Goal: Task Accomplishment & Management: Use online tool/utility

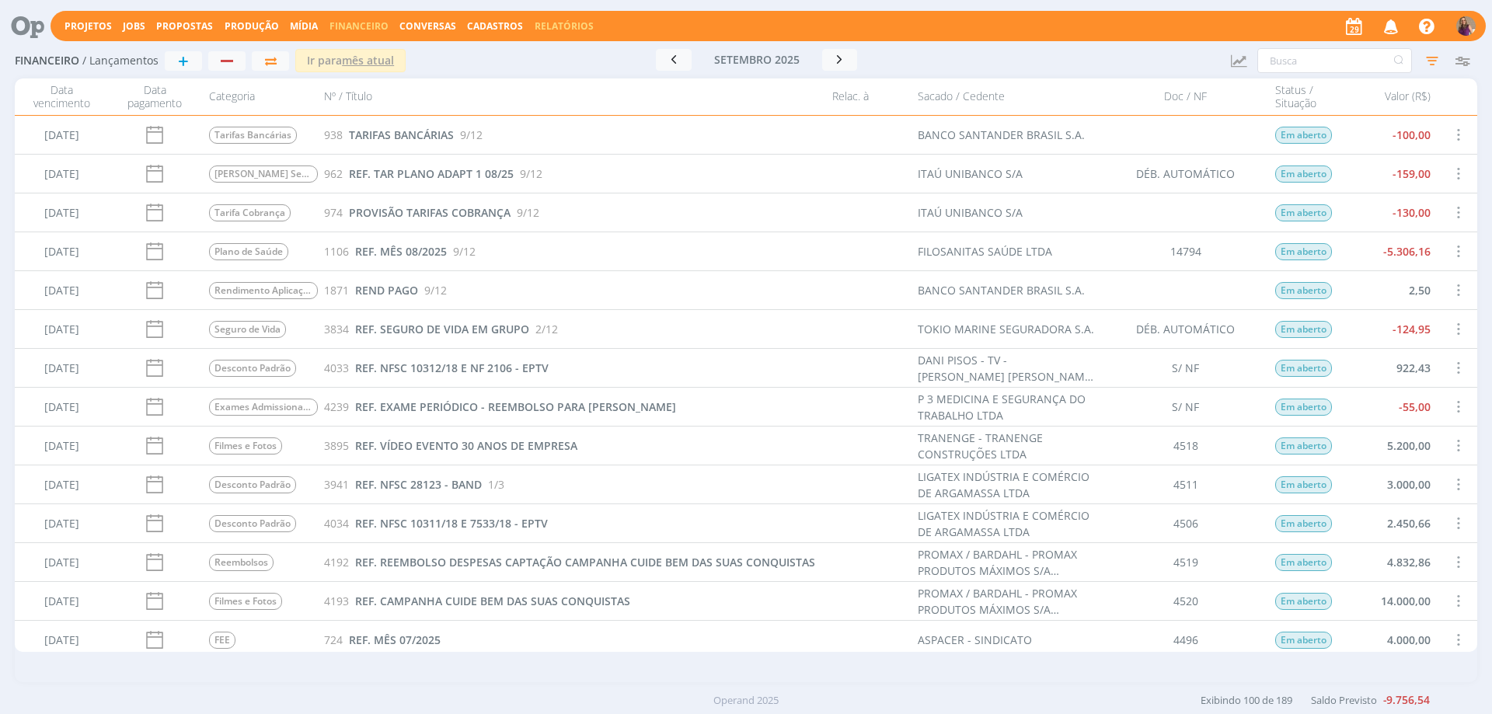
click at [539, 24] on link "Relatórios" at bounding box center [564, 25] width 59 height 13
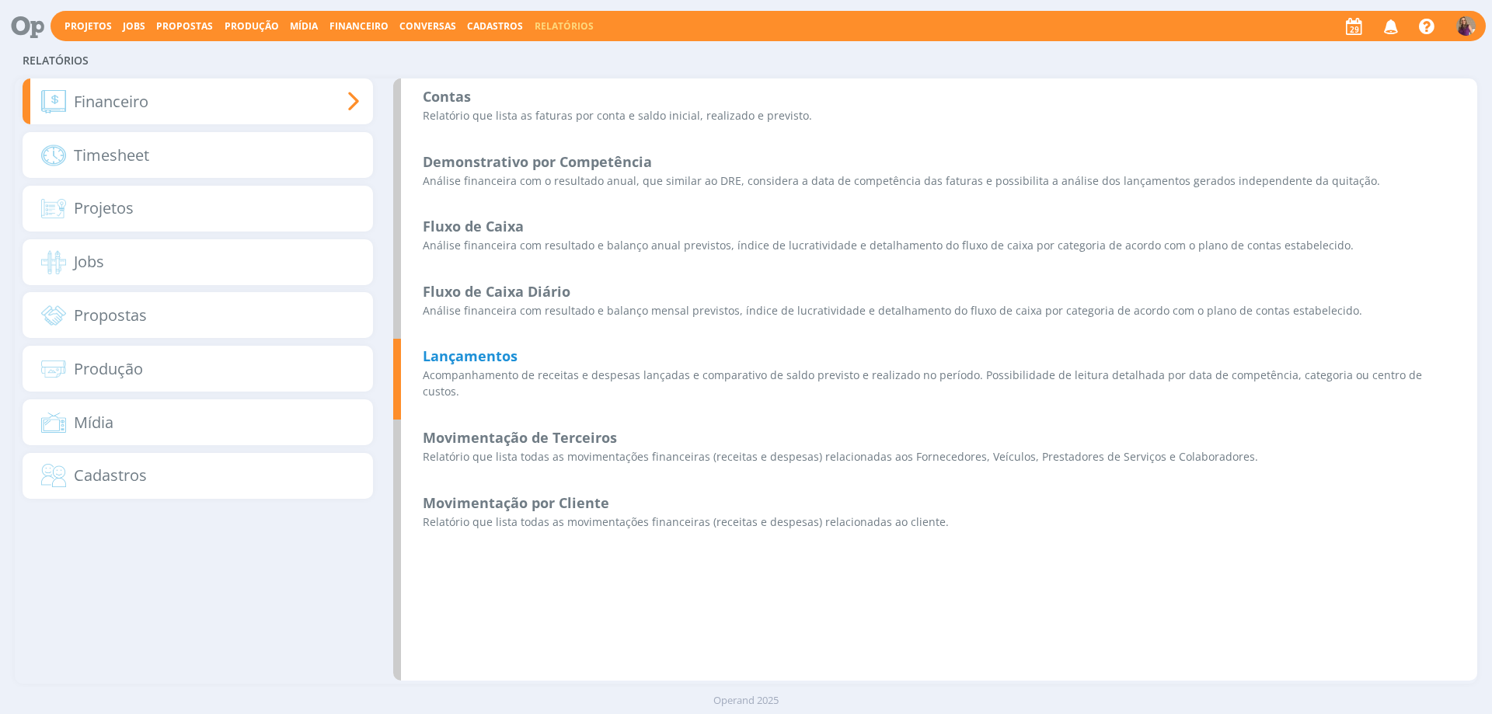
click at [475, 356] on b "Lançamentos" at bounding box center [470, 356] width 95 height 19
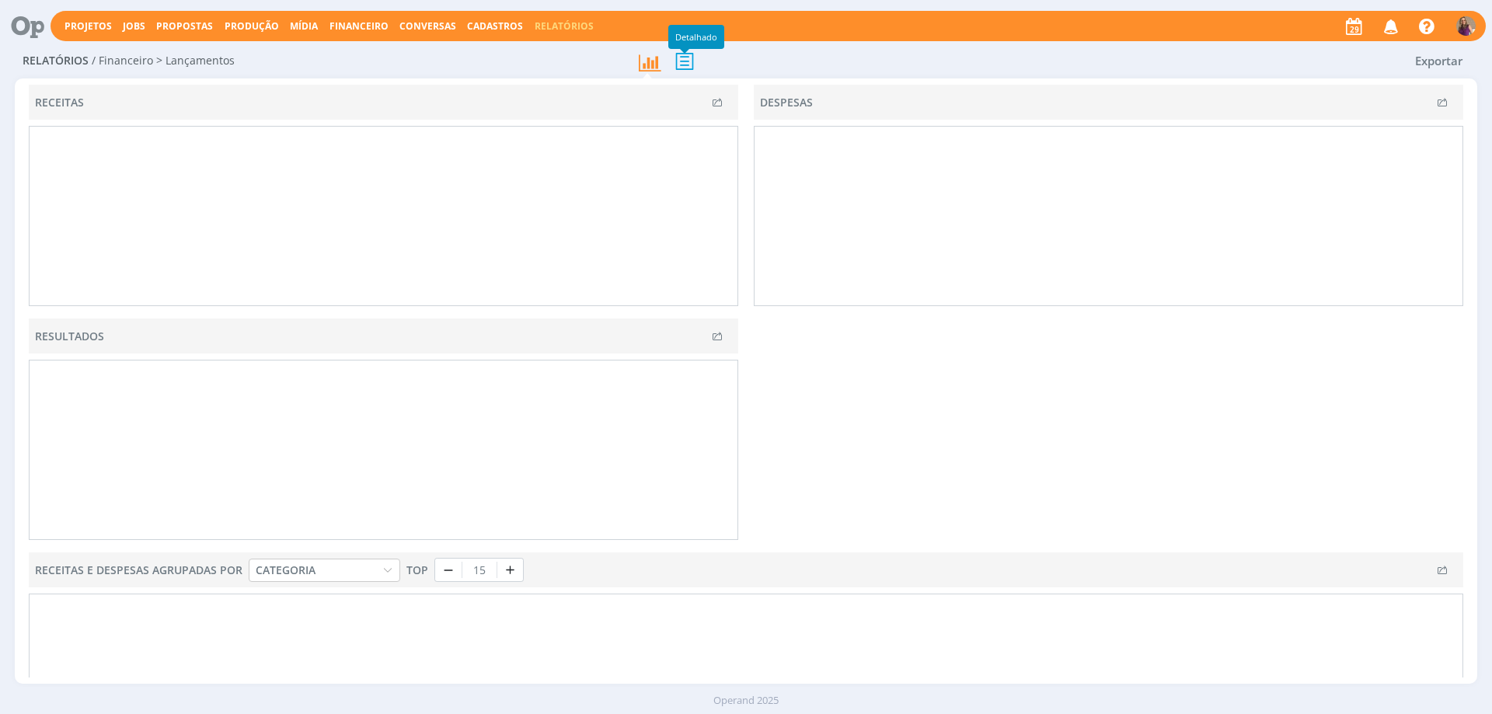
click at [684, 62] on icon at bounding box center [684, 61] width 33 height 32
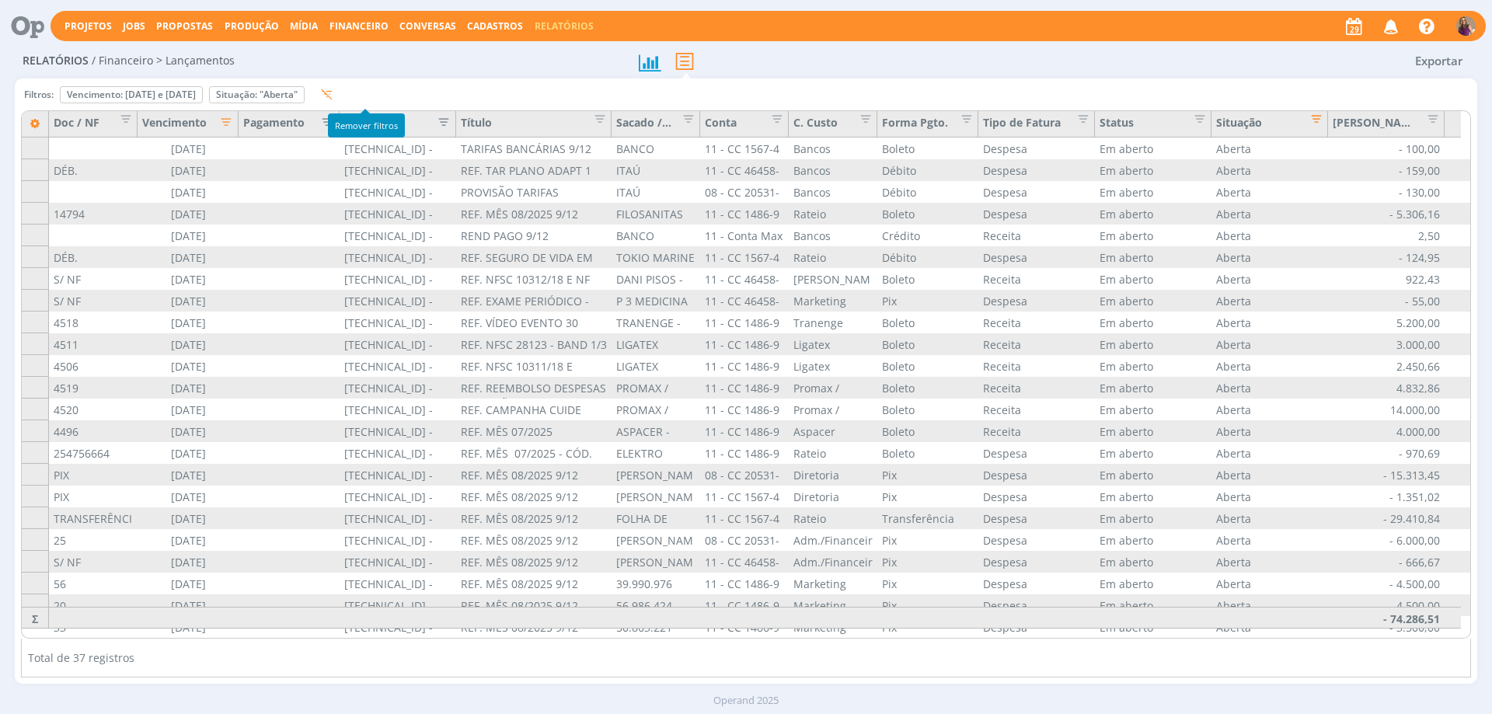
click at [333, 92] on icon "button" at bounding box center [327, 95] width 12 height 12
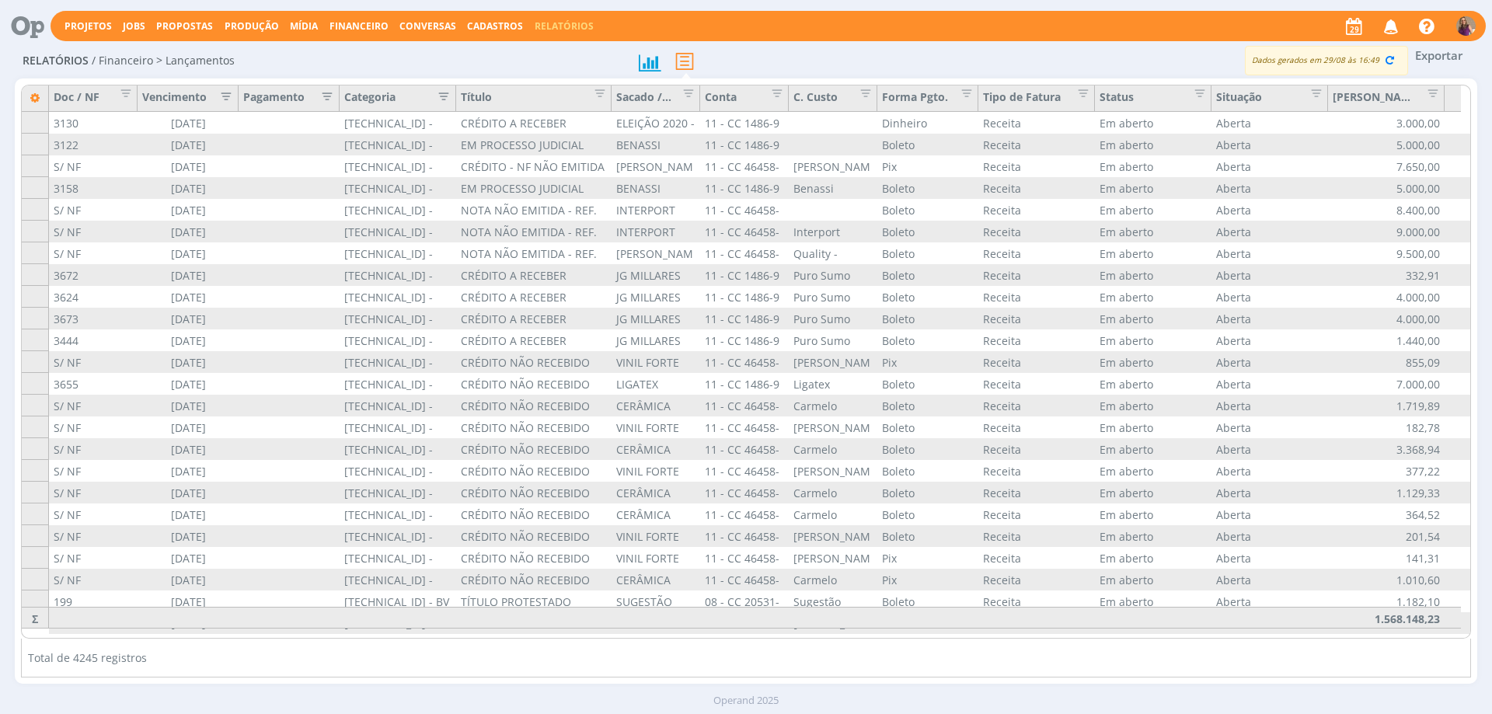
click at [327, 99] on icon "button" at bounding box center [323, 95] width 16 height 16
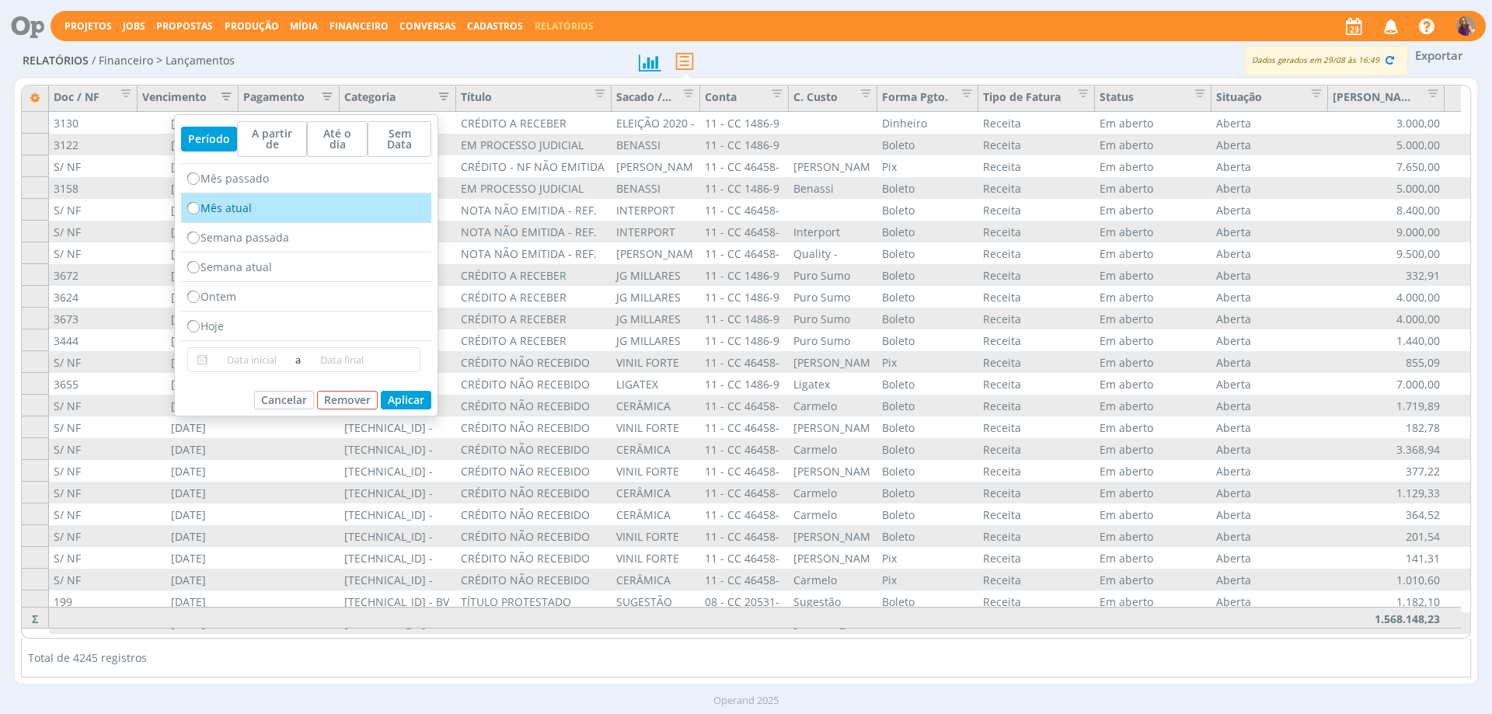
click at [235, 204] on div "Mês atual" at bounding box center [306, 209] width 250 height 30
radio input "true"
type input "[DATE]"
click at [399, 391] on button "Aplicar" at bounding box center [406, 400] width 51 height 19
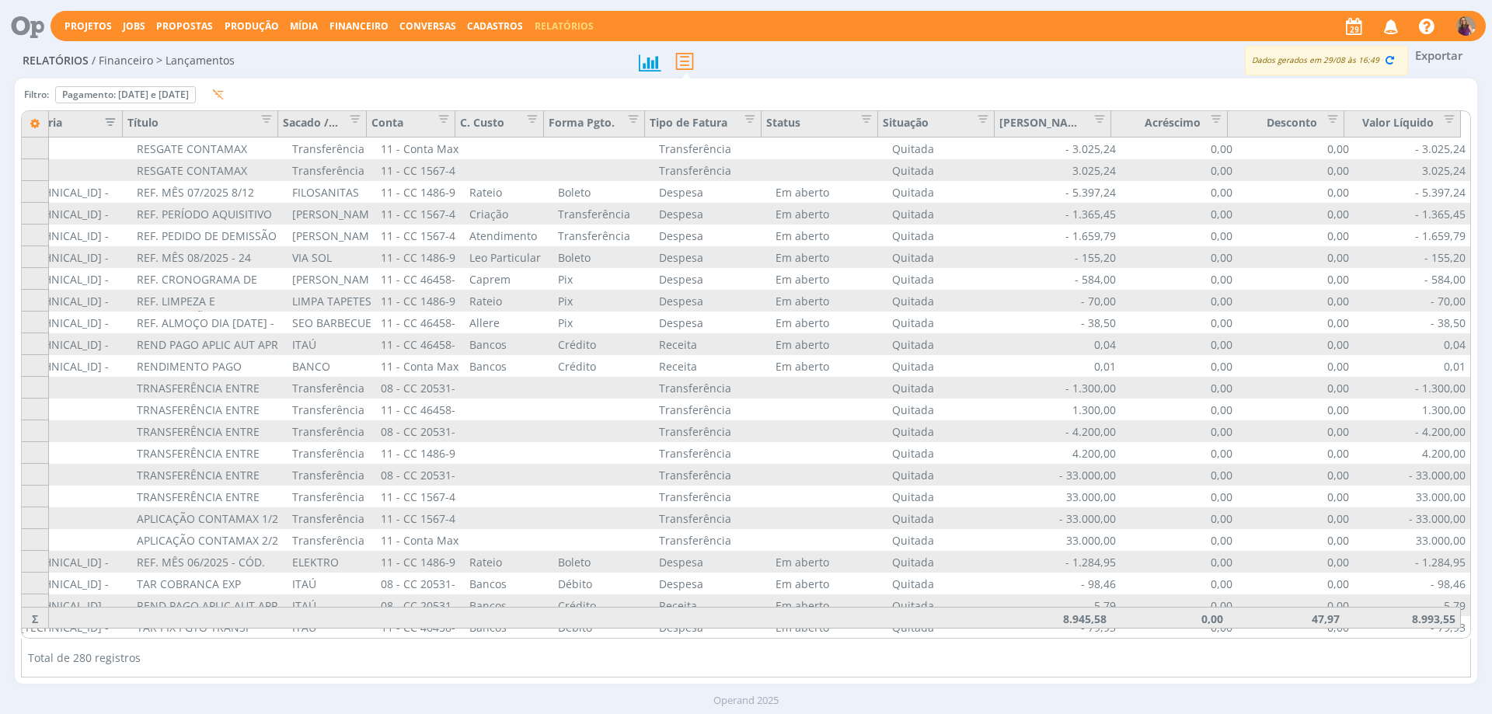
scroll to position [0, 333]
click at [870, 115] on span "Editar filtro para Coluna Status" at bounding box center [862, 117] width 16 height 16
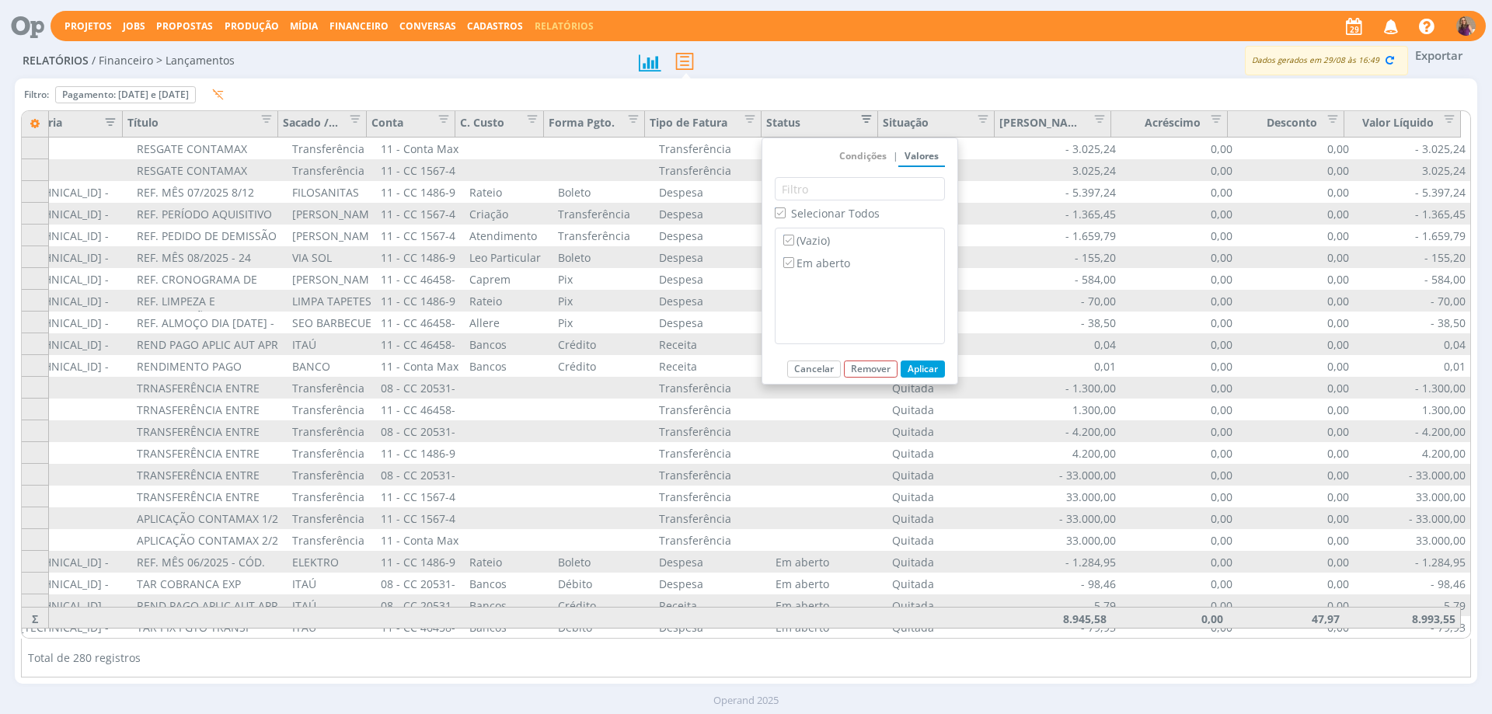
click at [870, 115] on span "Editar filtro para Coluna Status" at bounding box center [862, 117] width 16 height 16
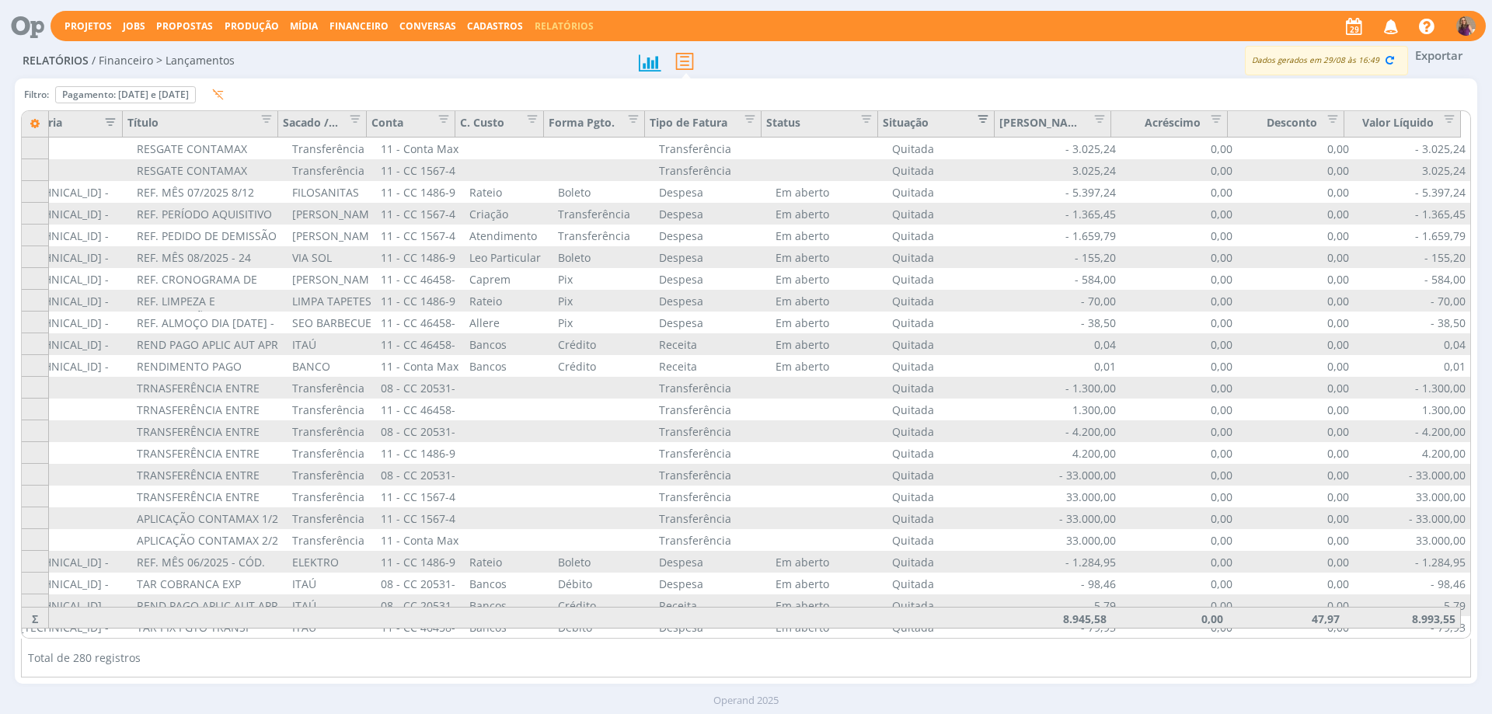
click at [985, 117] on span "Editar filtro para Coluna Situação" at bounding box center [979, 117] width 16 height 16
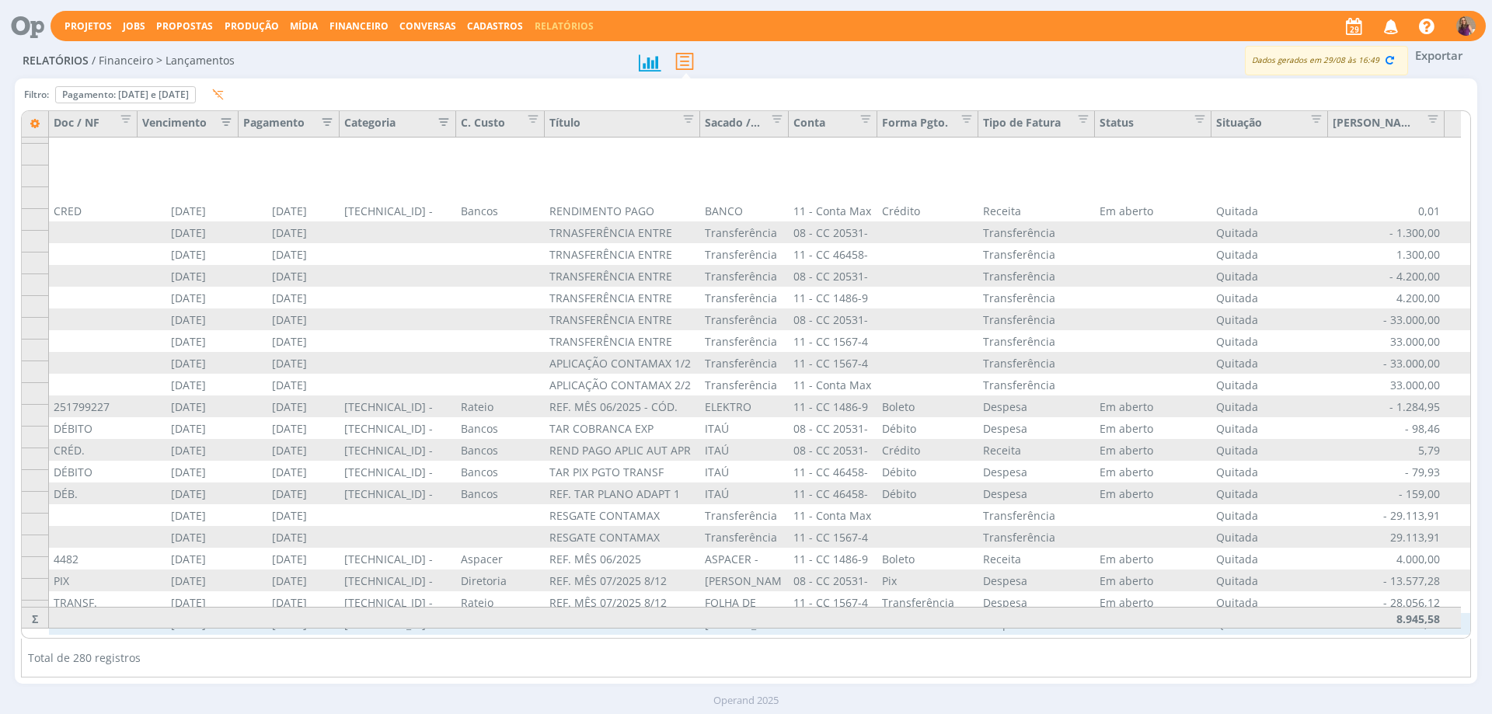
scroll to position [233, 0]
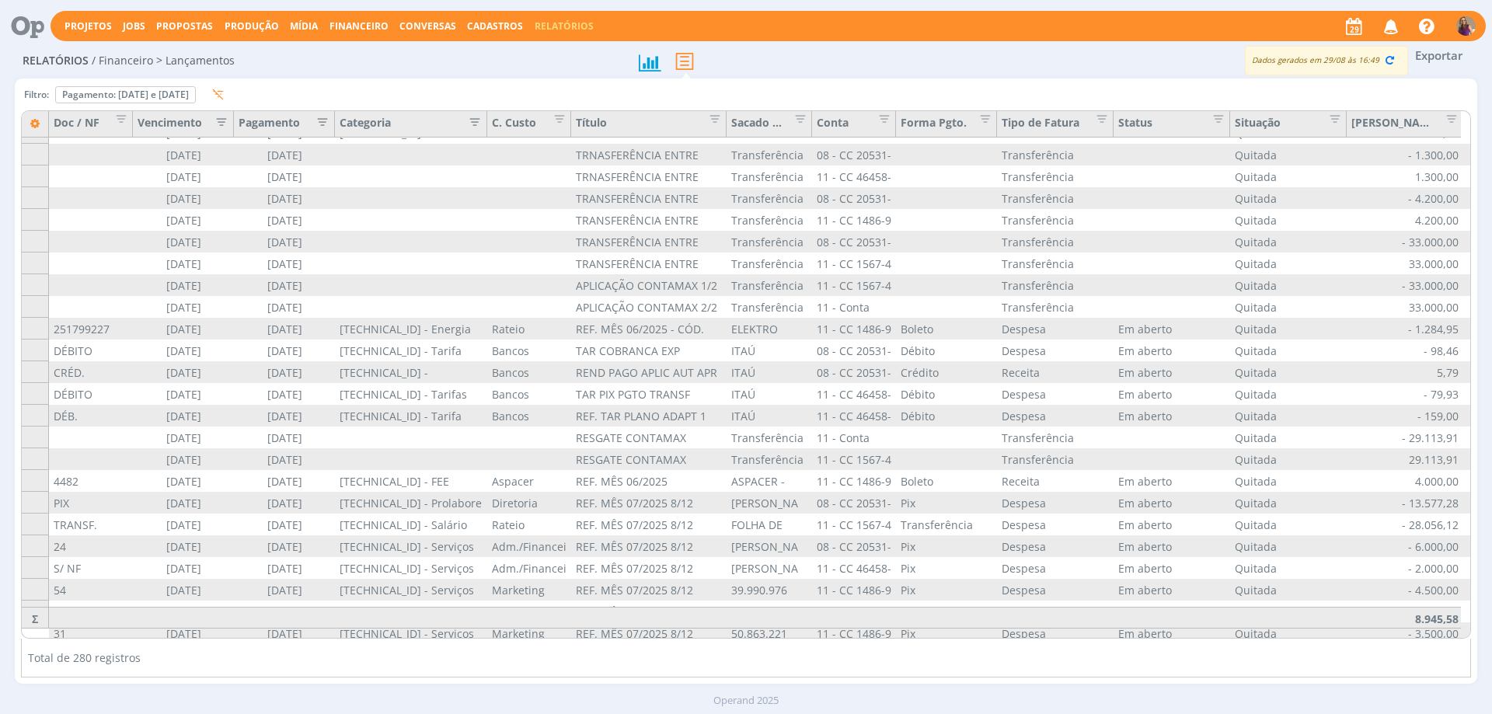
drag, startPoint x: 456, startPoint y: 125, endPoint x: 492, endPoint y: 118, distance: 36.4
click at [492, 118] on div "C. Custo" at bounding box center [529, 124] width 84 height 26
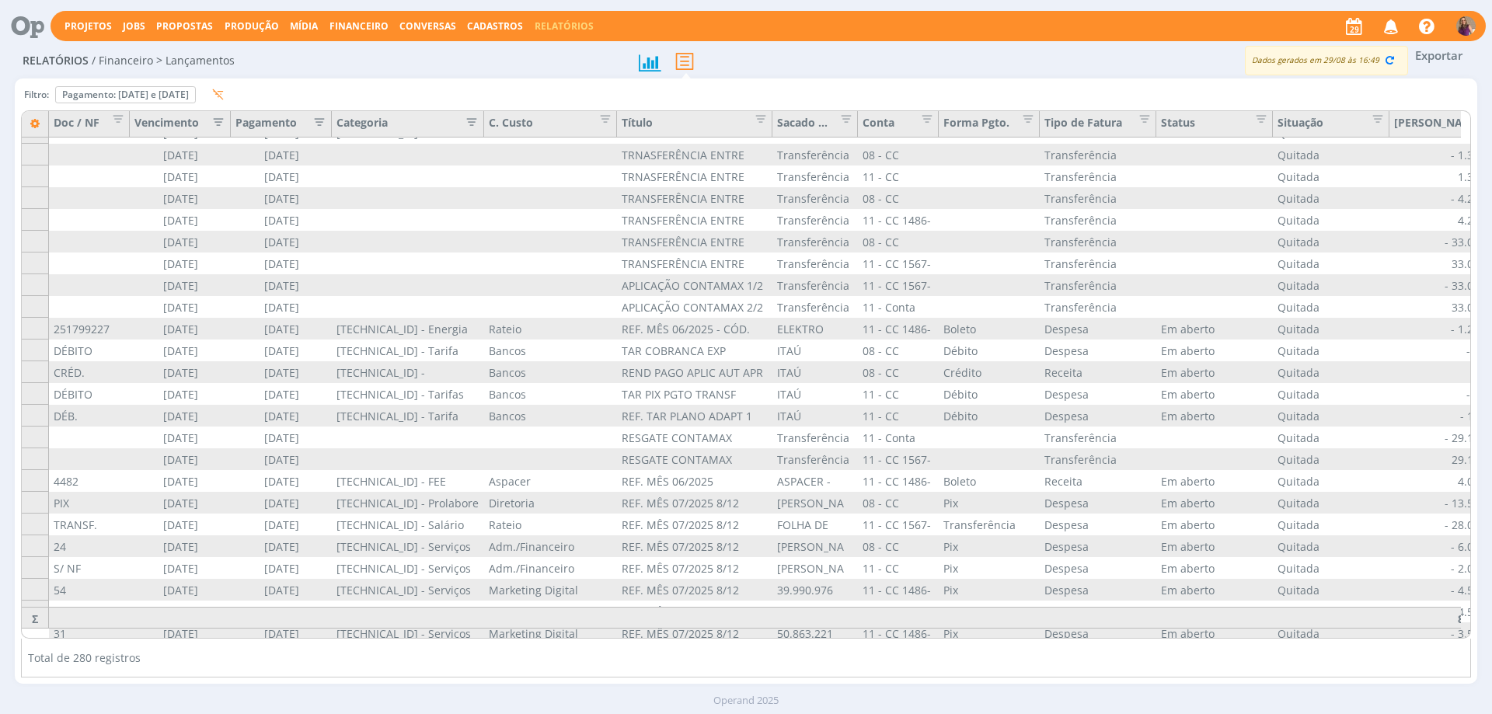
drag, startPoint x: 571, startPoint y: 123, endPoint x: 620, endPoint y: 120, distance: 49.1
click at [620, 120] on div "Título" at bounding box center [694, 124] width 155 height 26
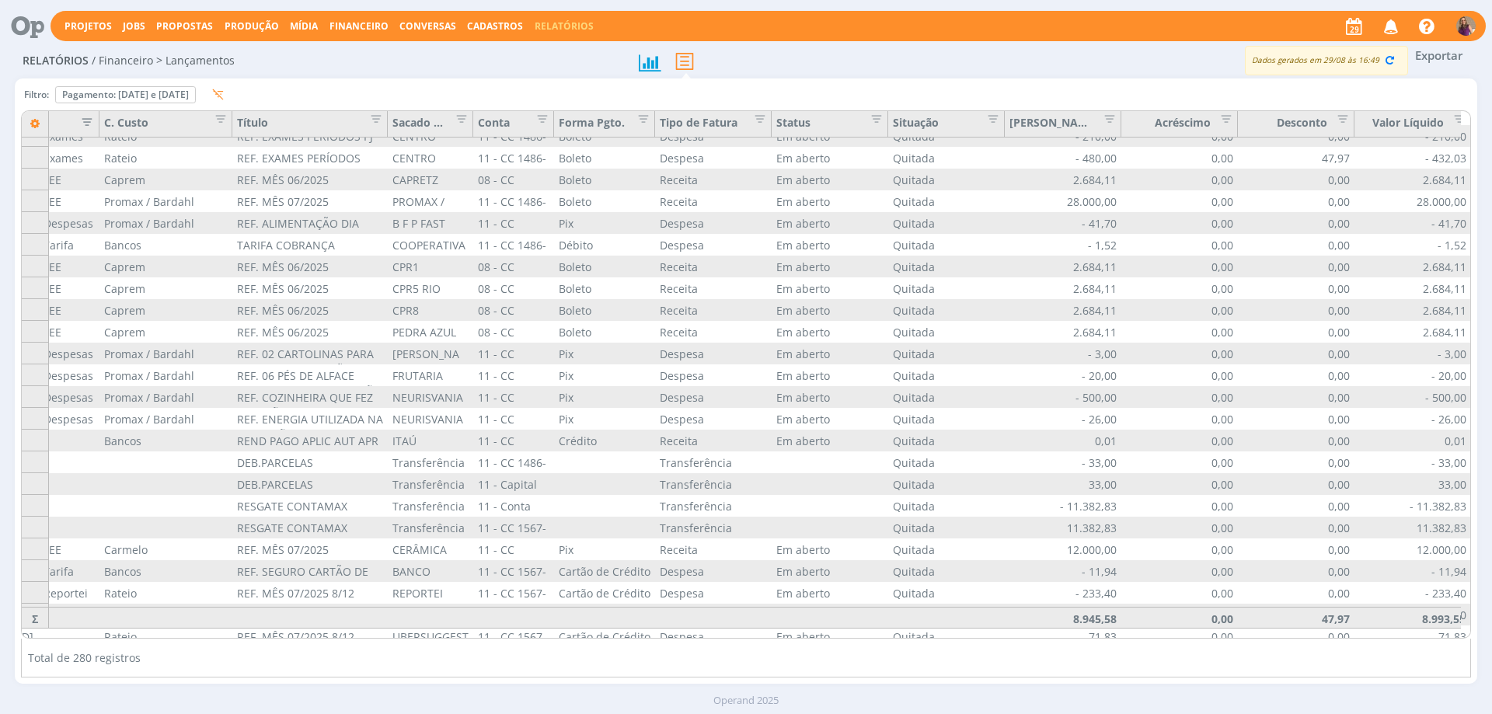
scroll to position [2254, 395]
click at [1464, 636] on div "Pagamento Categoria C. Custo Título Sacado / Cedente Conta Forma Pgto. Tipo de …" at bounding box center [746, 374] width 1449 height 527
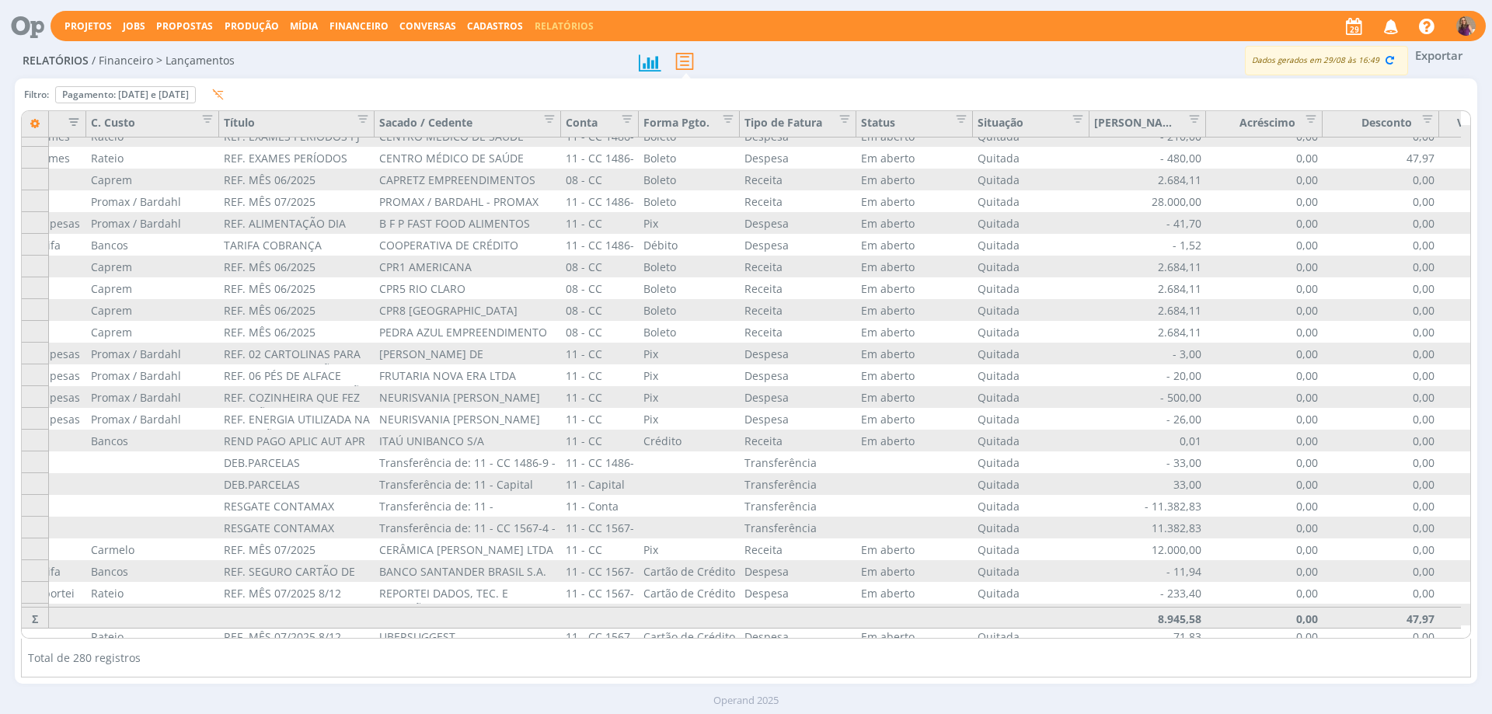
drag, startPoint x: 461, startPoint y: 120, endPoint x: 562, endPoint y: 117, distance: 101.1
click at [562, 117] on div "Conta" at bounding box center [600, 124] width 78 height 26
drag, startPoint x: 856, startPoint y: 120, endPoint x: 836, endPoint y: 118, distance: 19.6
click at [832, 117] on div "Tipo de Fatura" at bounding box center [798, 124] width 117 height 26
drag, startPoint x: 856, startPoint y: 124, endPoint x: 846, endPoint y: 121, distance: 10.4
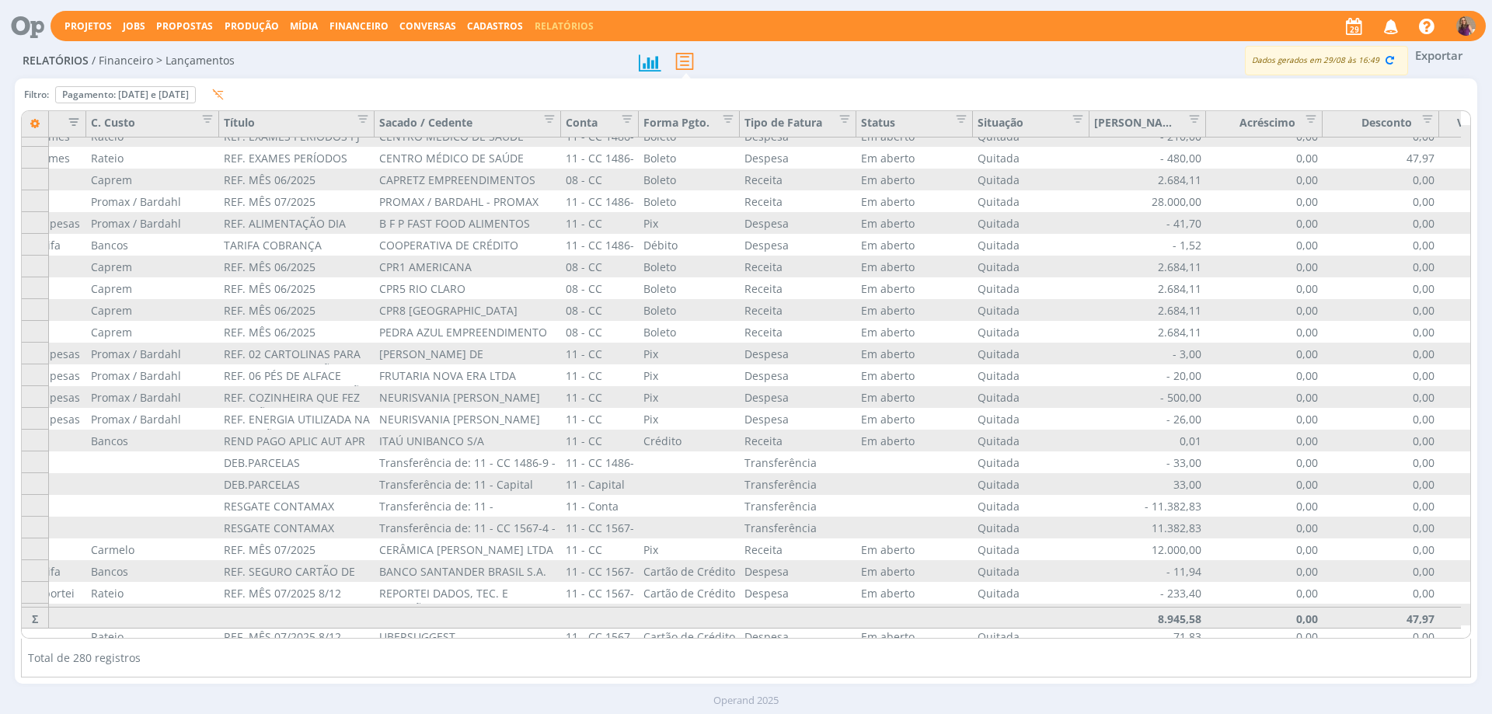
click at [839, 120] on div "Tipo de Fatura" at bounding box center [798, 124] width 117 height 26
click at [730, 121] on div "Forma Pgto." at bounding box center [689, 124] width 101 height 26
drag, startPoint x: 972, startPoint y: 125, endPoint x: 933, endPoint y: 119, distance: 39.4
click at [933, 119] on div "Status" at bounding box center [914, 124] width 117 height 26
drag, startPoint x: 1089, startPoint y: 122, endPoint x: 1050, endPoint y: 120, distance: 38.9
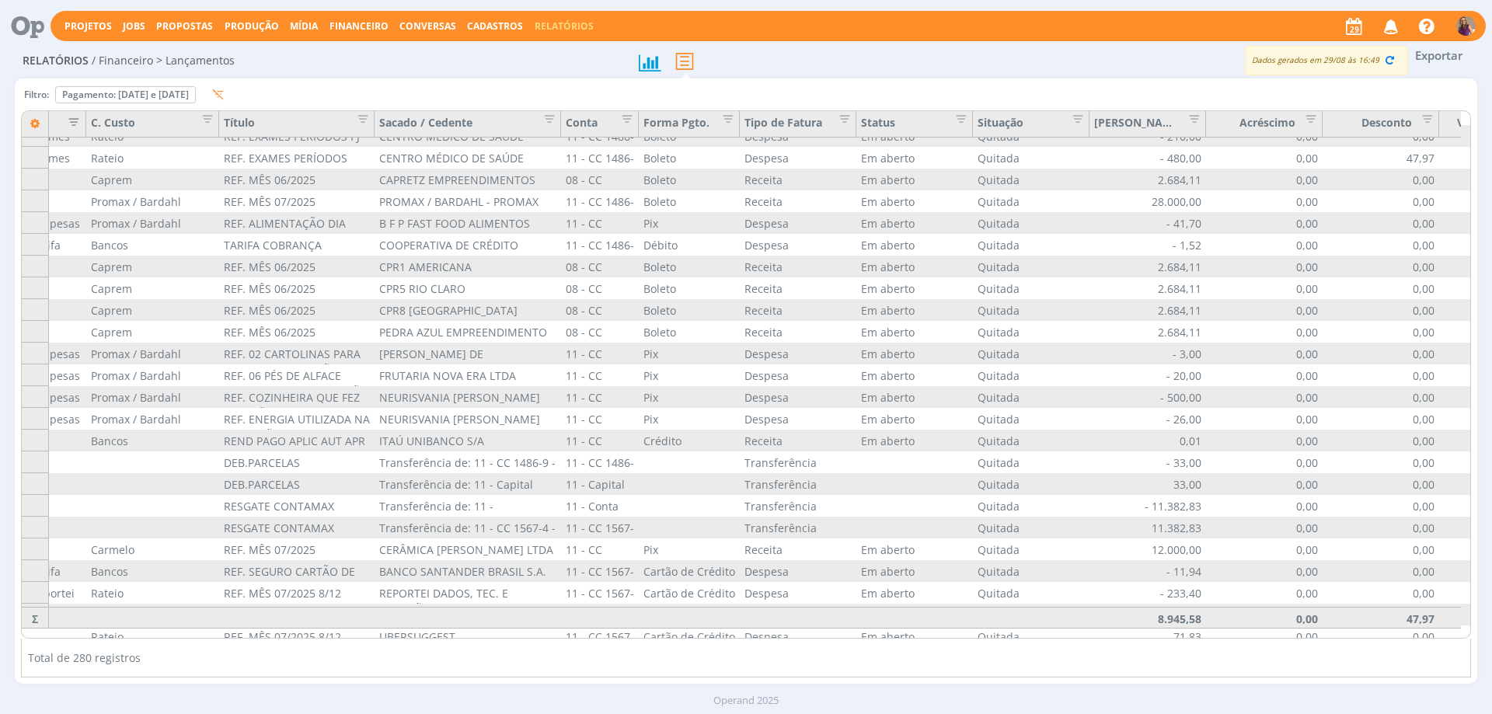
click at [1050, 120] on div "Situação" at bounding box center [1031, 124] width 117 height 26
drag, startPoint x: 1295, startPoint y: 639, endPoint x: 1340, endPoint y: 647, distance: 45.7
click at [1340, 647] on div "Total de 280 registros" at bounding box center [746, 658] width 1450 height 39
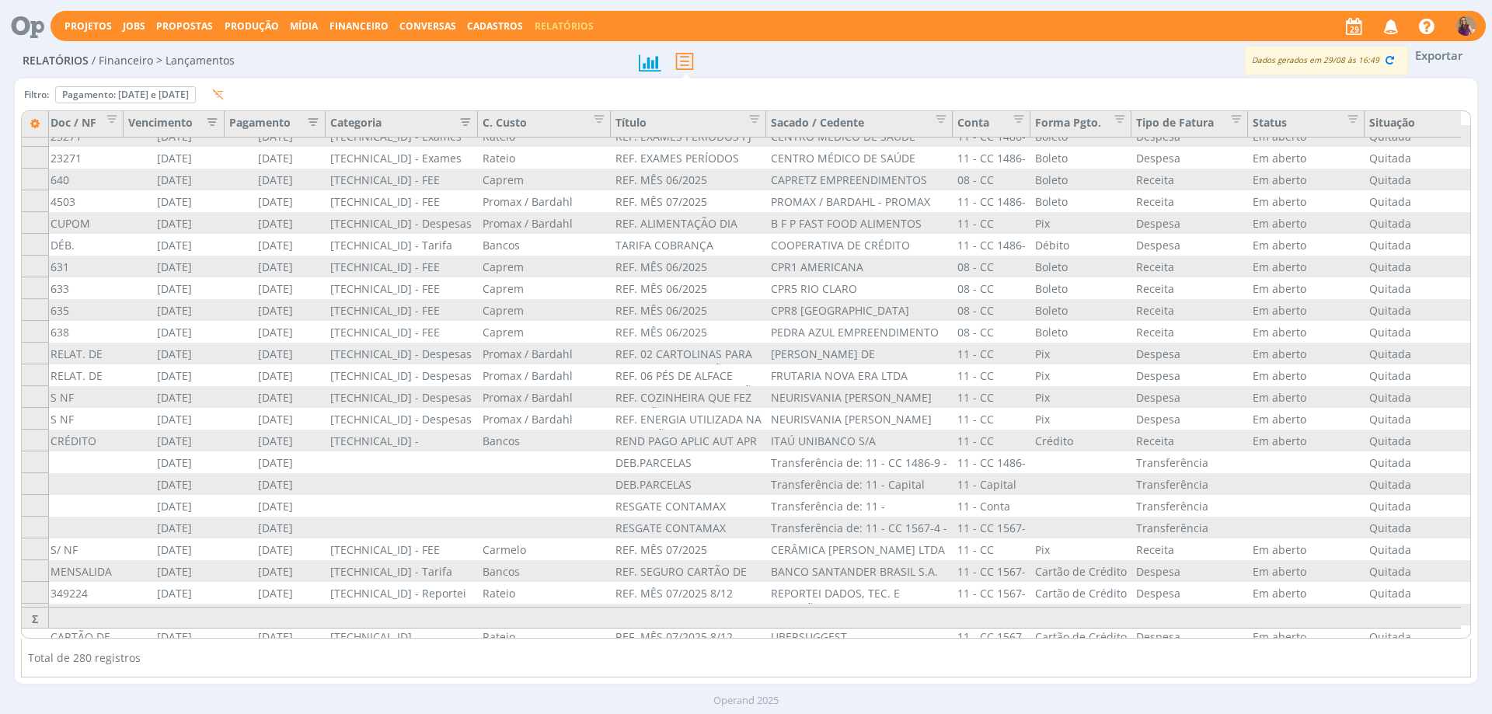
scroll to position [2254, 0]
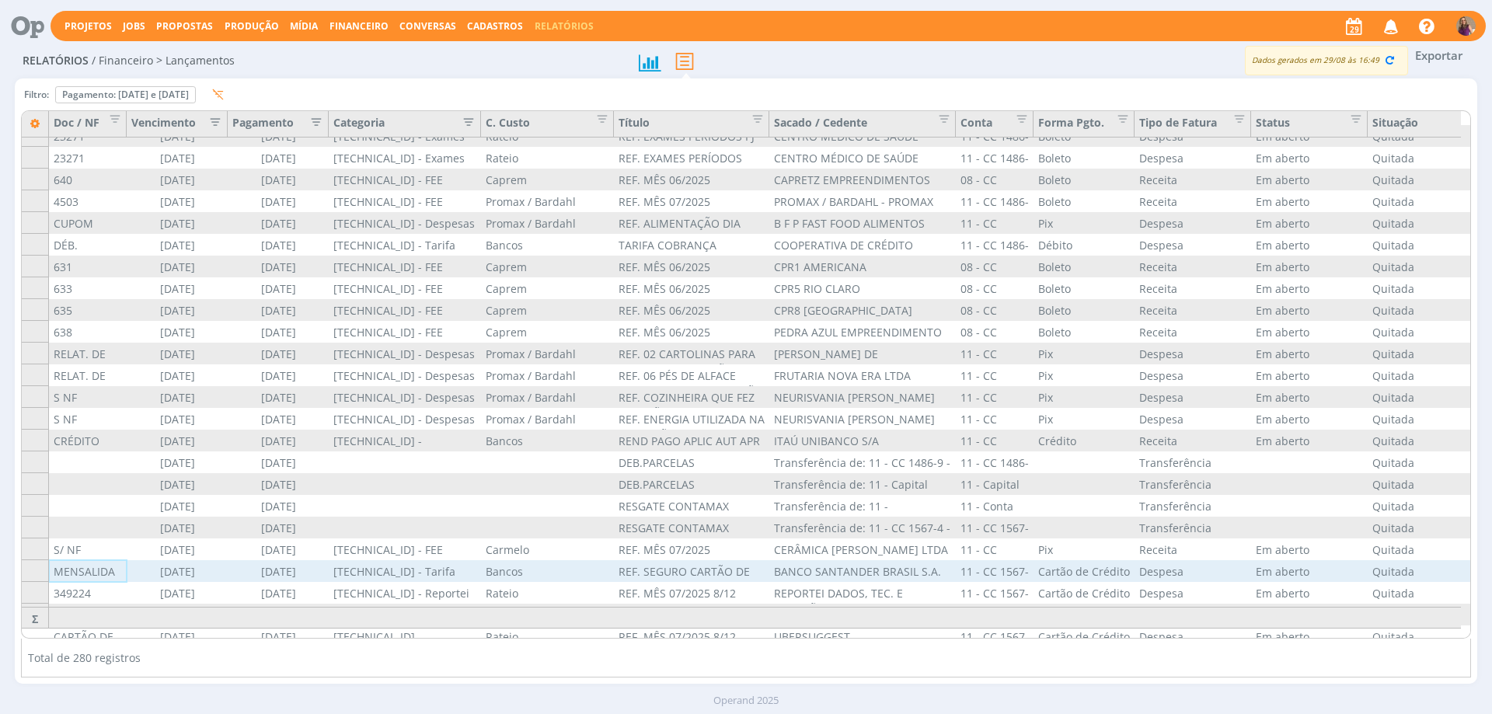
click at [79, 579] on div "MENSALIDADE" at bounding box center [88, 571] width 78 height 22
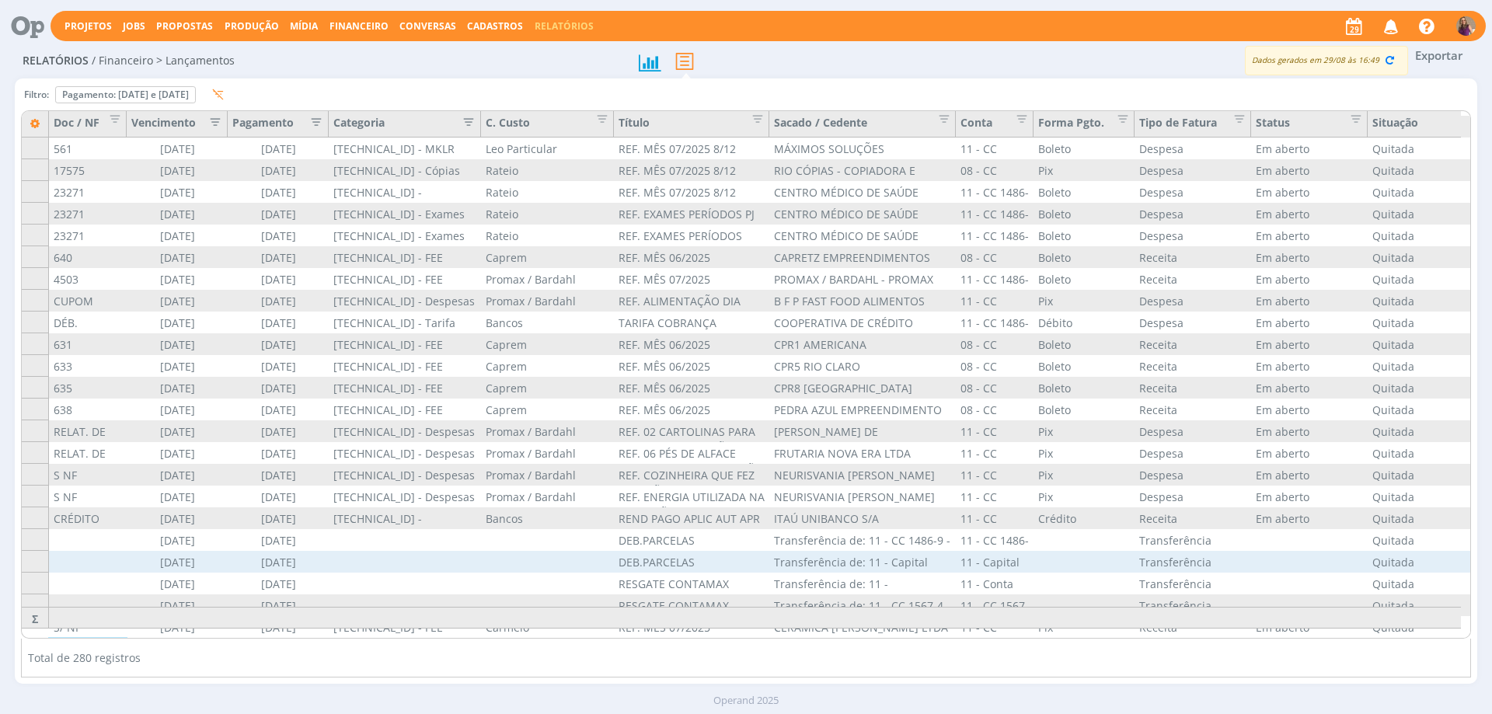
scroll to position [2409, 0]
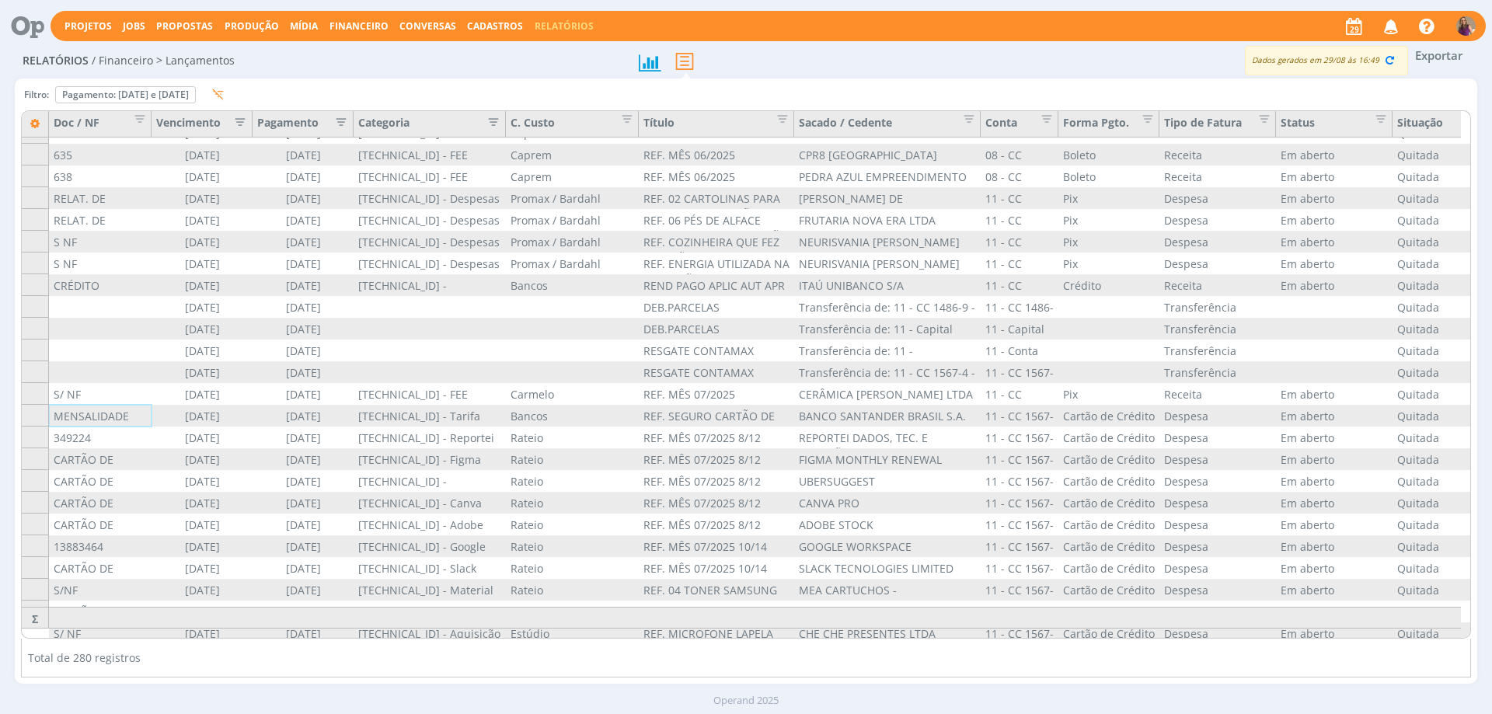
drag, startPoint x: 125, startPoint y: 119, endPoint x: 150, endPoint y: 123, distance: 25.2
click at [150, 123] on div "Doc / NF" at bounding box center [100, 124] width 103 height 26
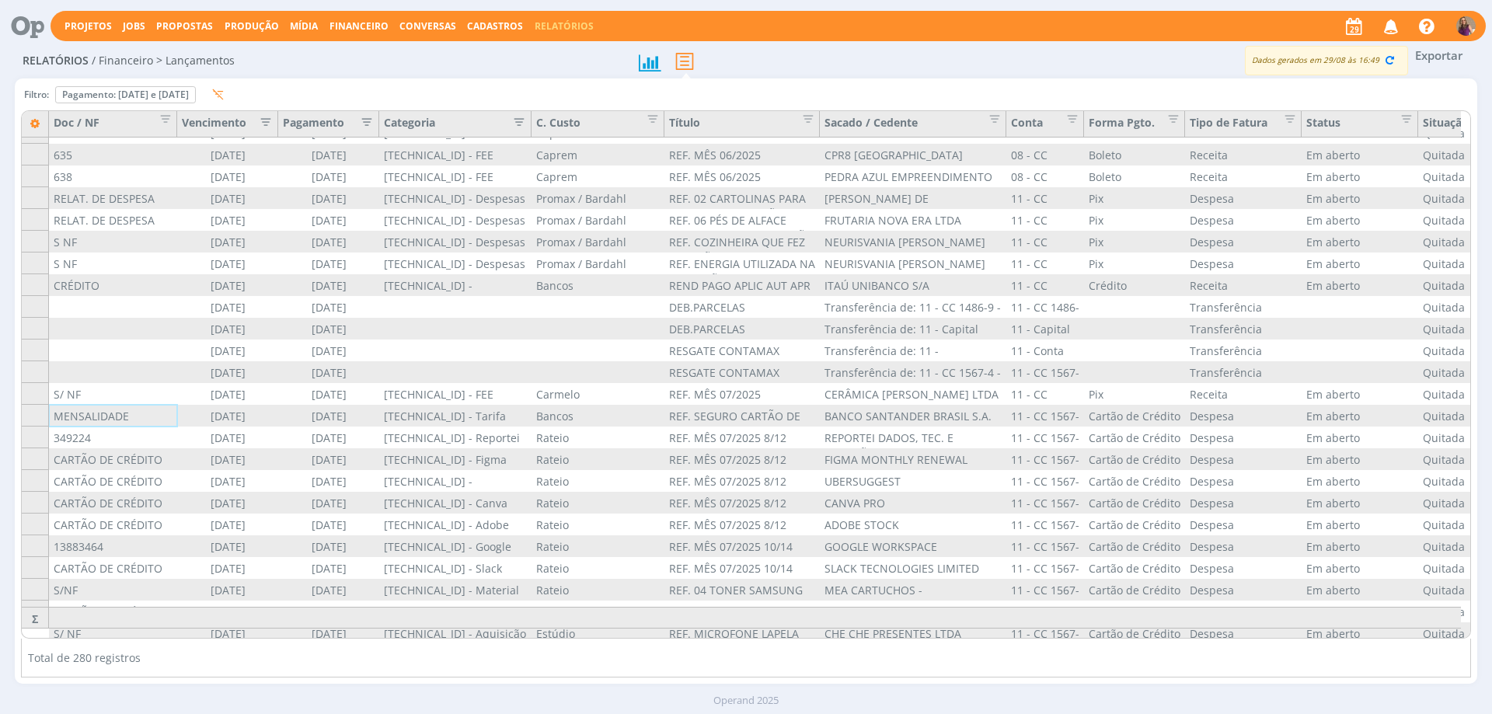
drag, startPoint x: 150, startPoint y: 130, endPoint x: 176, endPoint y: 136, distance: 26.4
click at [176, 136] on div "Doc / NF" at bounding box center [113, 124] width 128 height 26
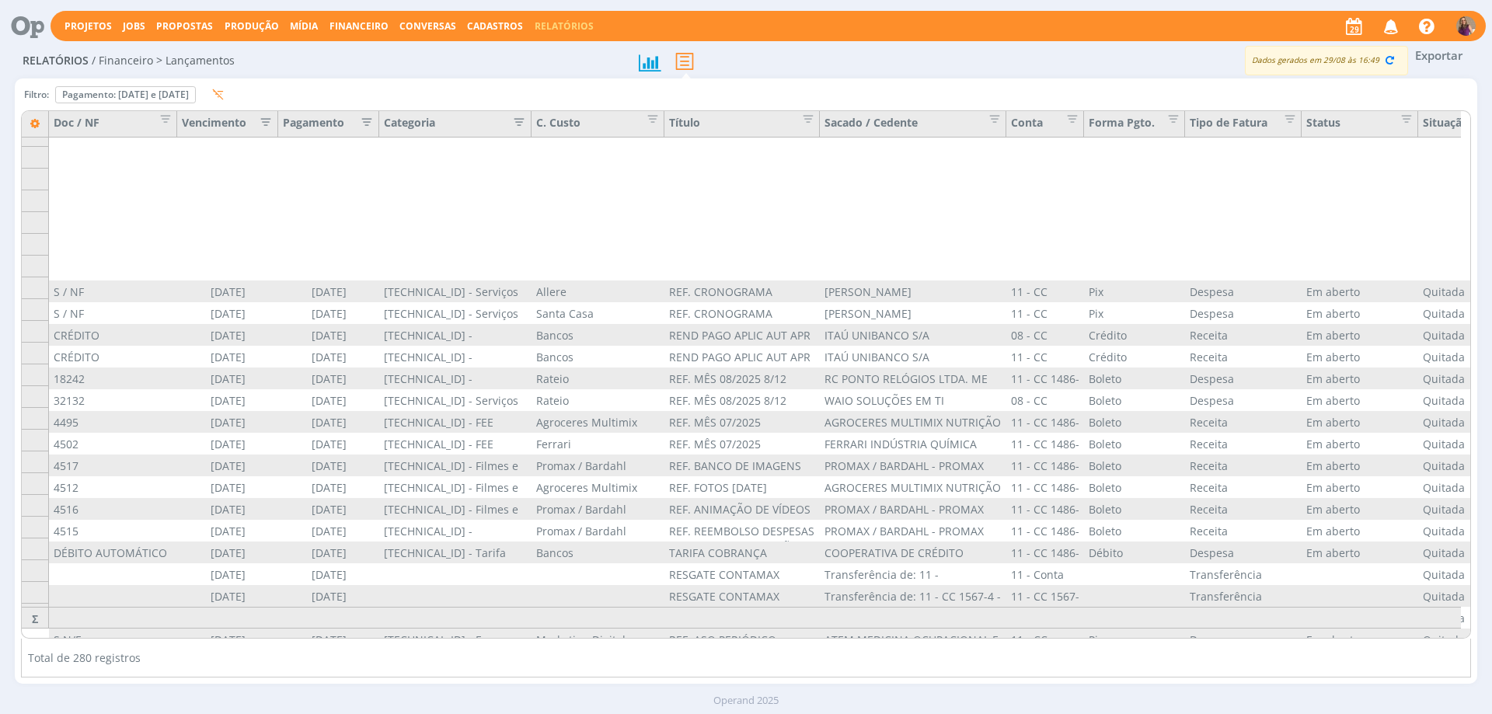
scroll to position [5595, 0]
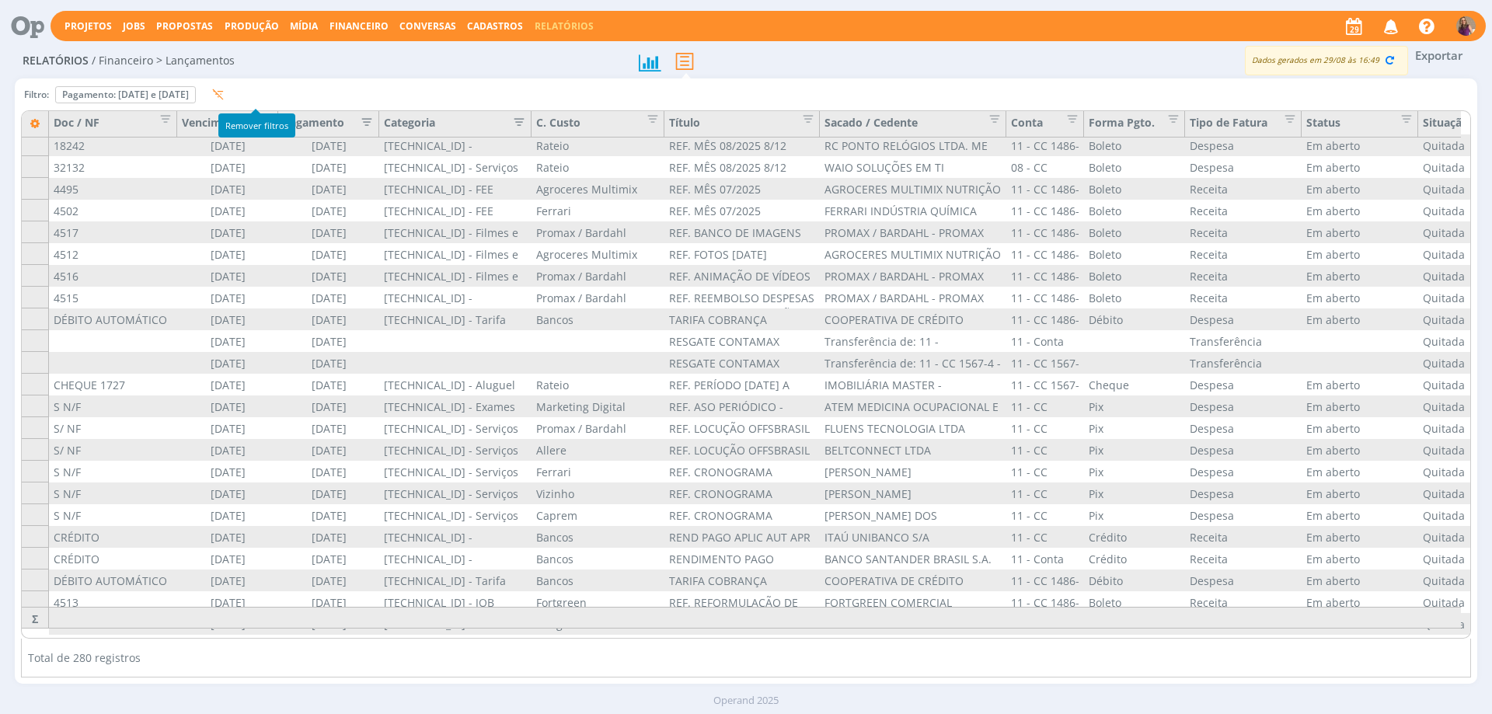
click at [224, 94] on icon "button" at bounding box center [218, 94] width 11 height 11
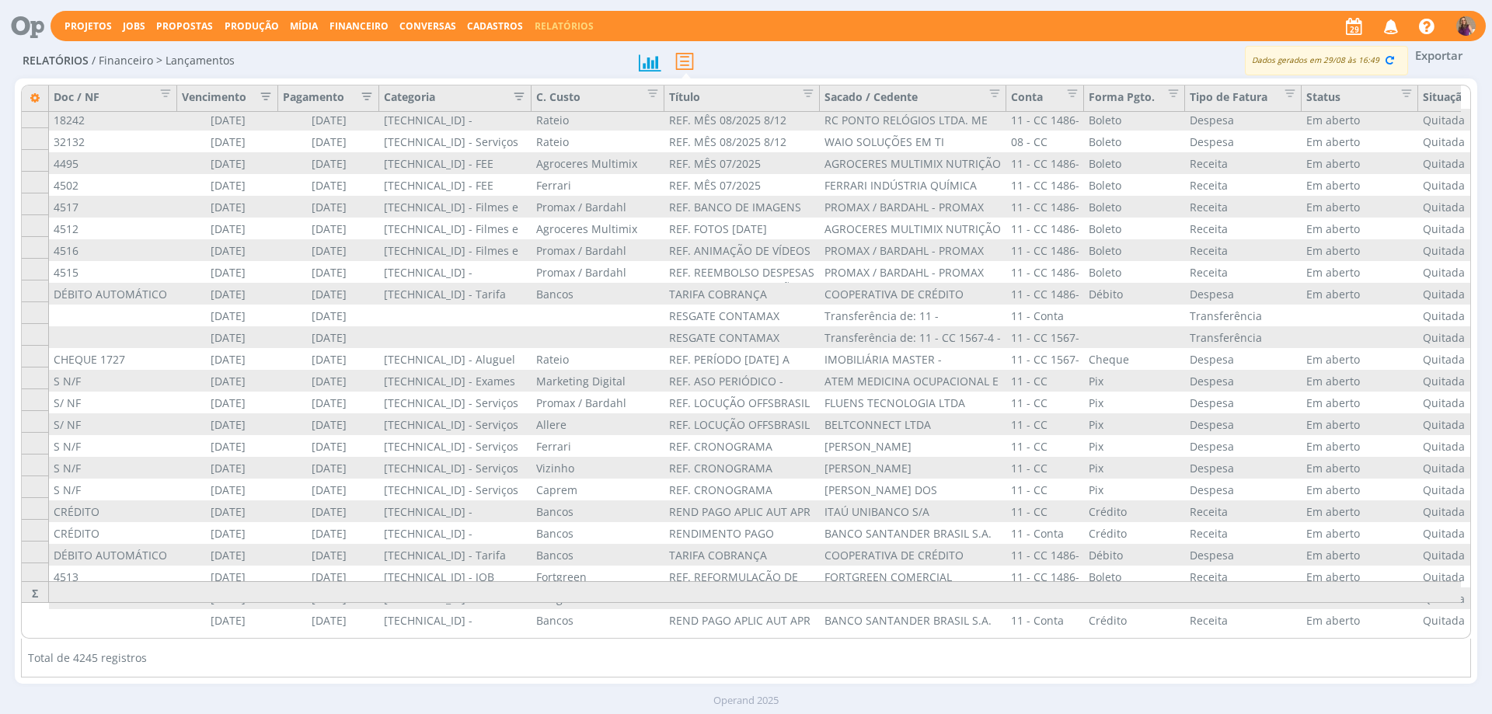
scroll to position [5598, 0]
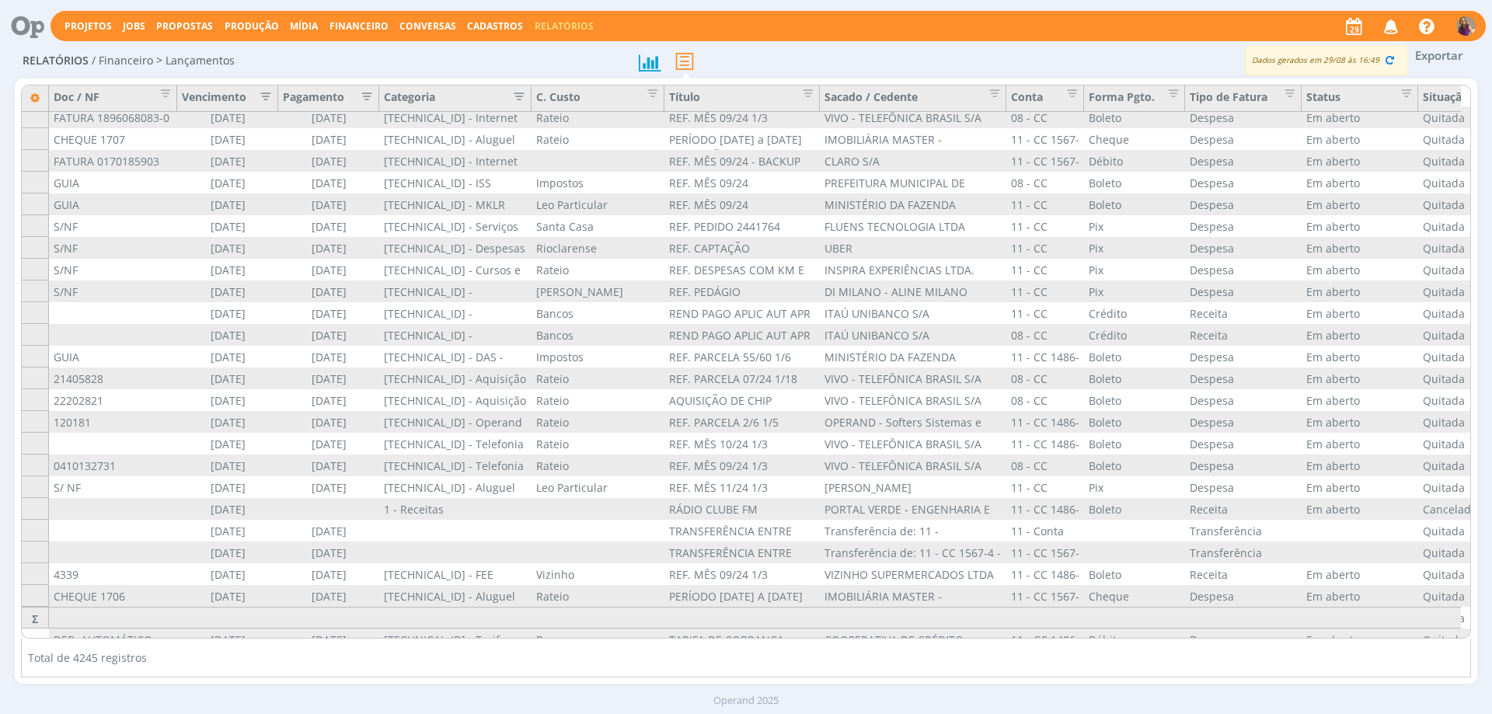
click at [267, 97] on icon "button" at bounding box center [261, 95] width 16 height 16
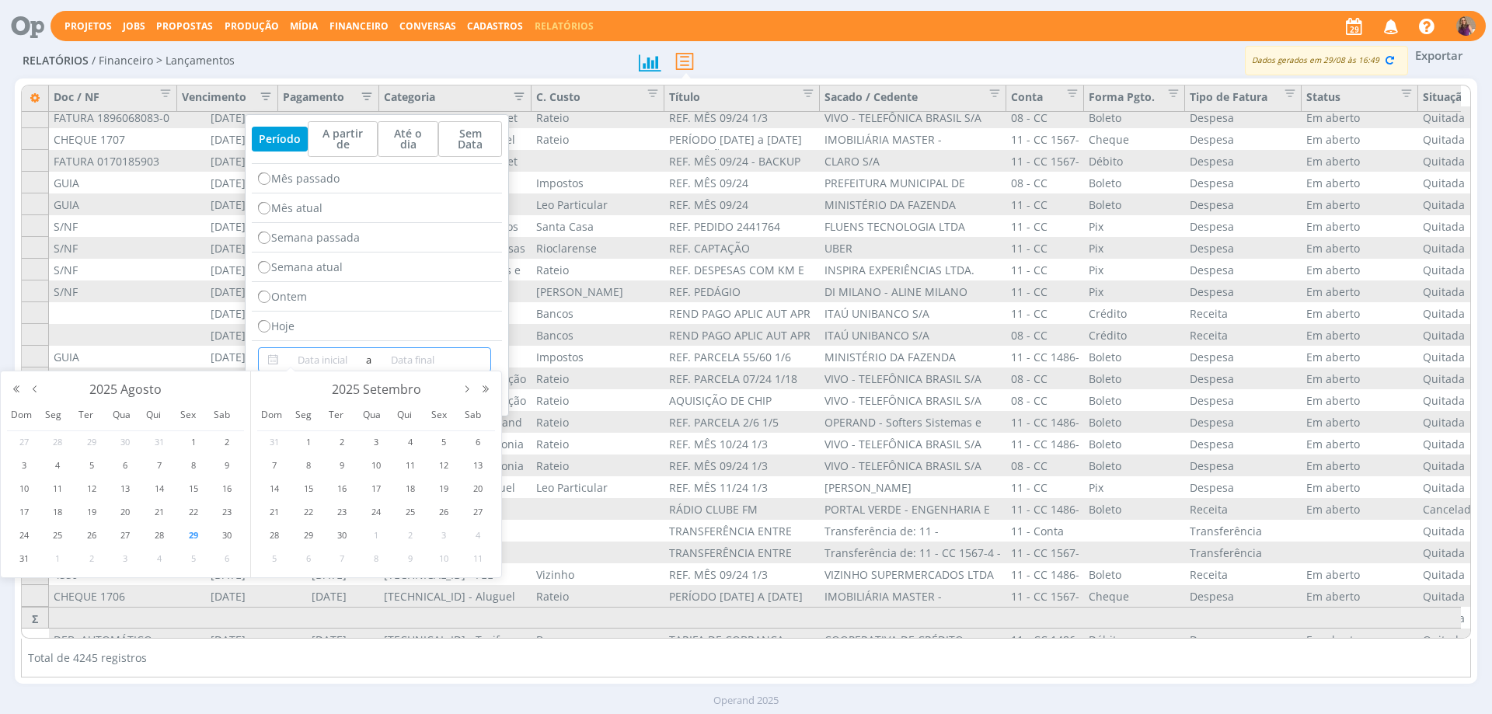
click at [306, 350] on input at bounding box center [322, 359] width 80 height 19
click at [302, 442] on span "1" at bounding box center [308, 442] width 19 height 19
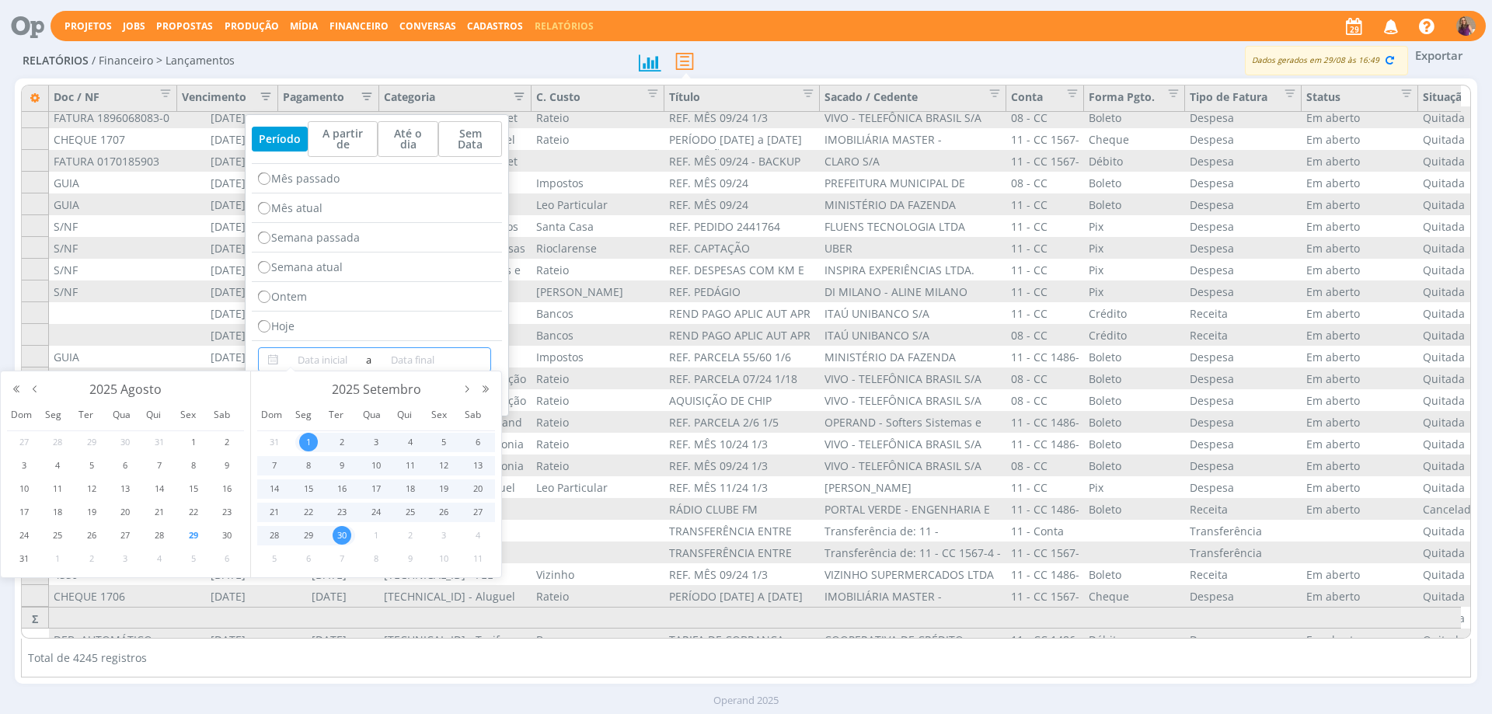
click at [347, 544] on div "30" at bounding box center [340, 535] width 30 height 19
type input "[DATE]"
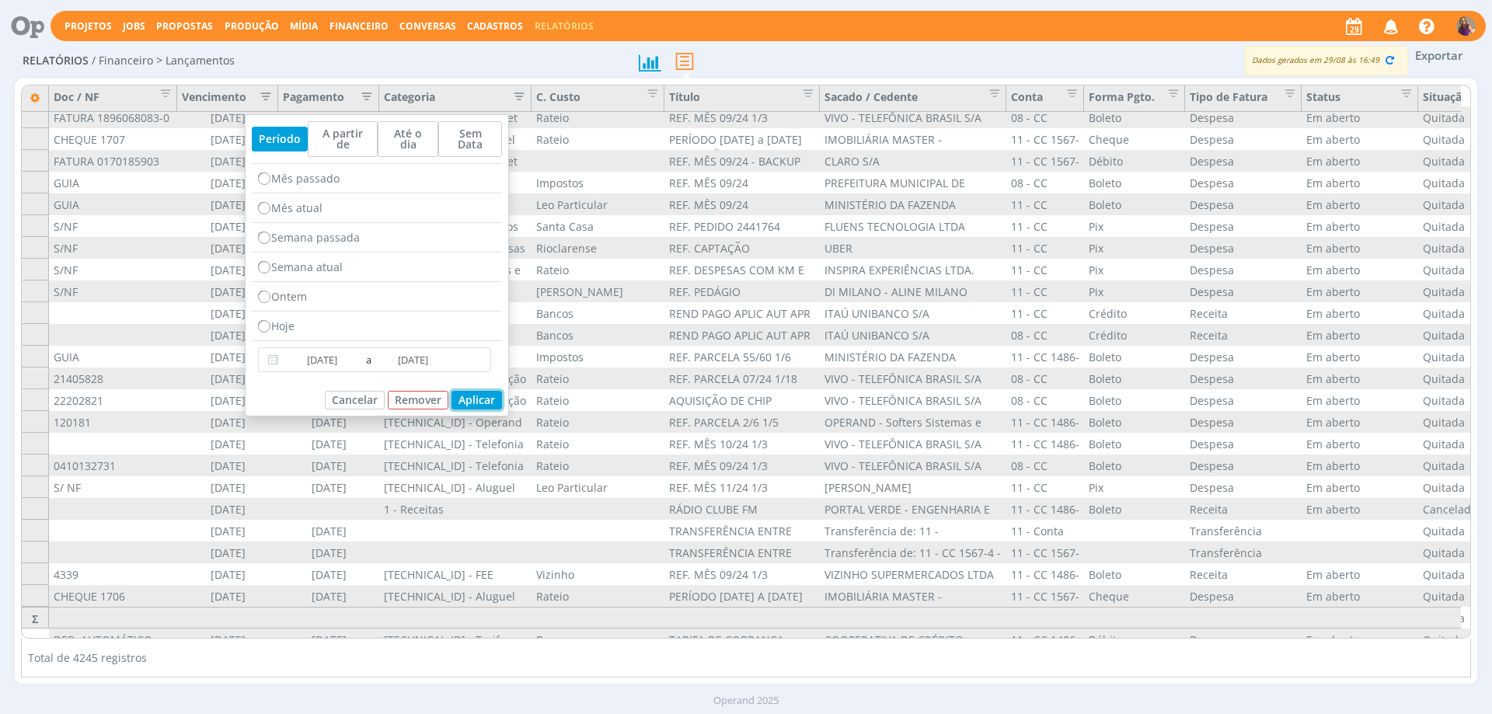
click at [493, 391] on button "Aplicar" at bounding box center [477, 400] width 51 height 19
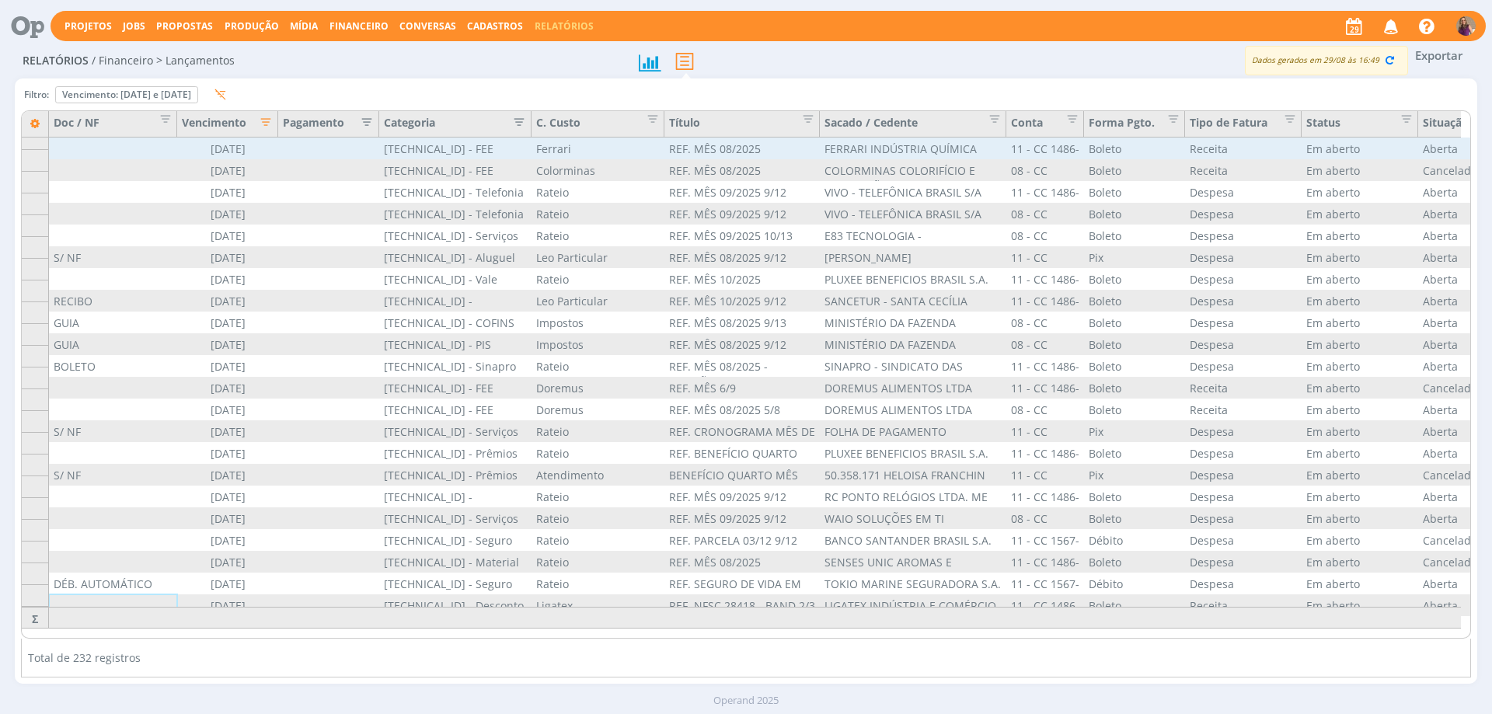
scroll to position [4579, 0]
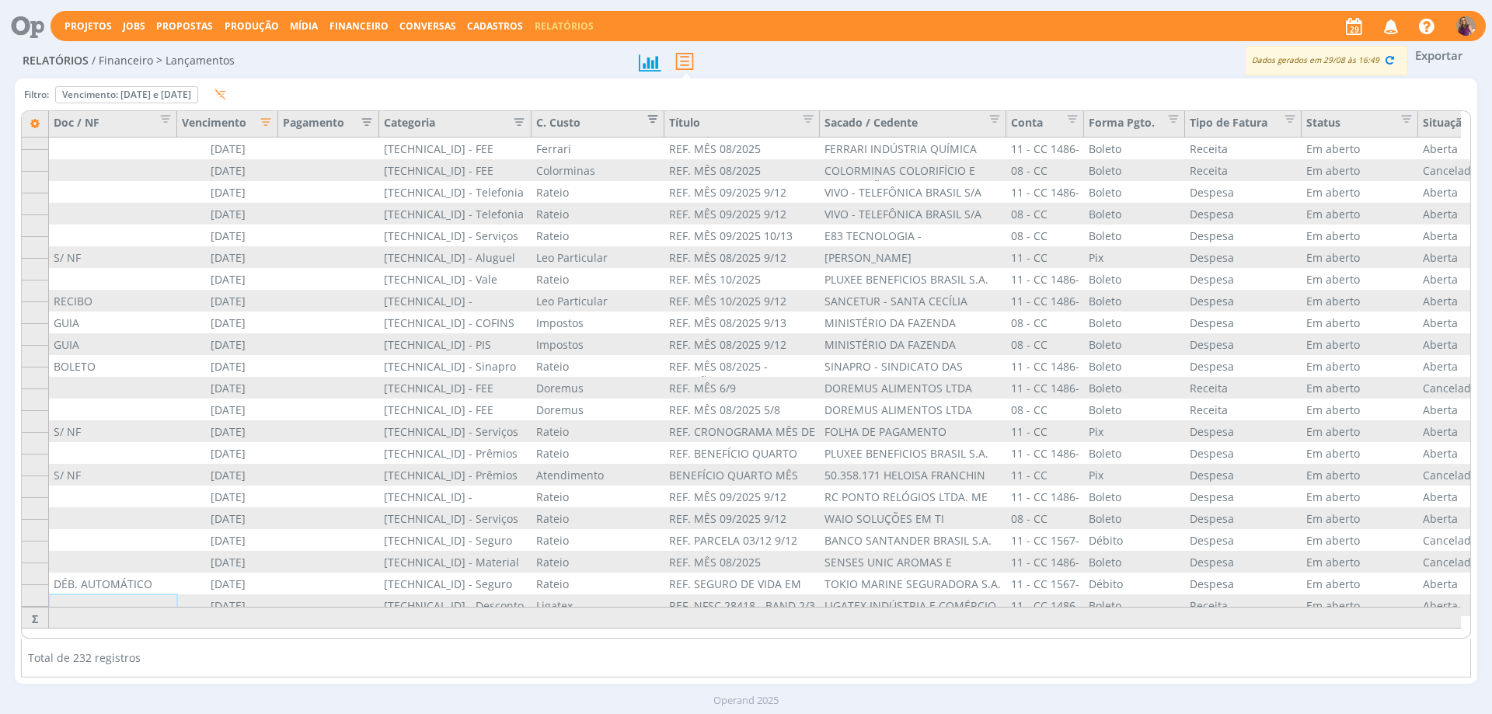
click at [654, 115] on span "Editar filtro para Coluna C. Custo" at bounding box center [648, 117] width 16 height 16
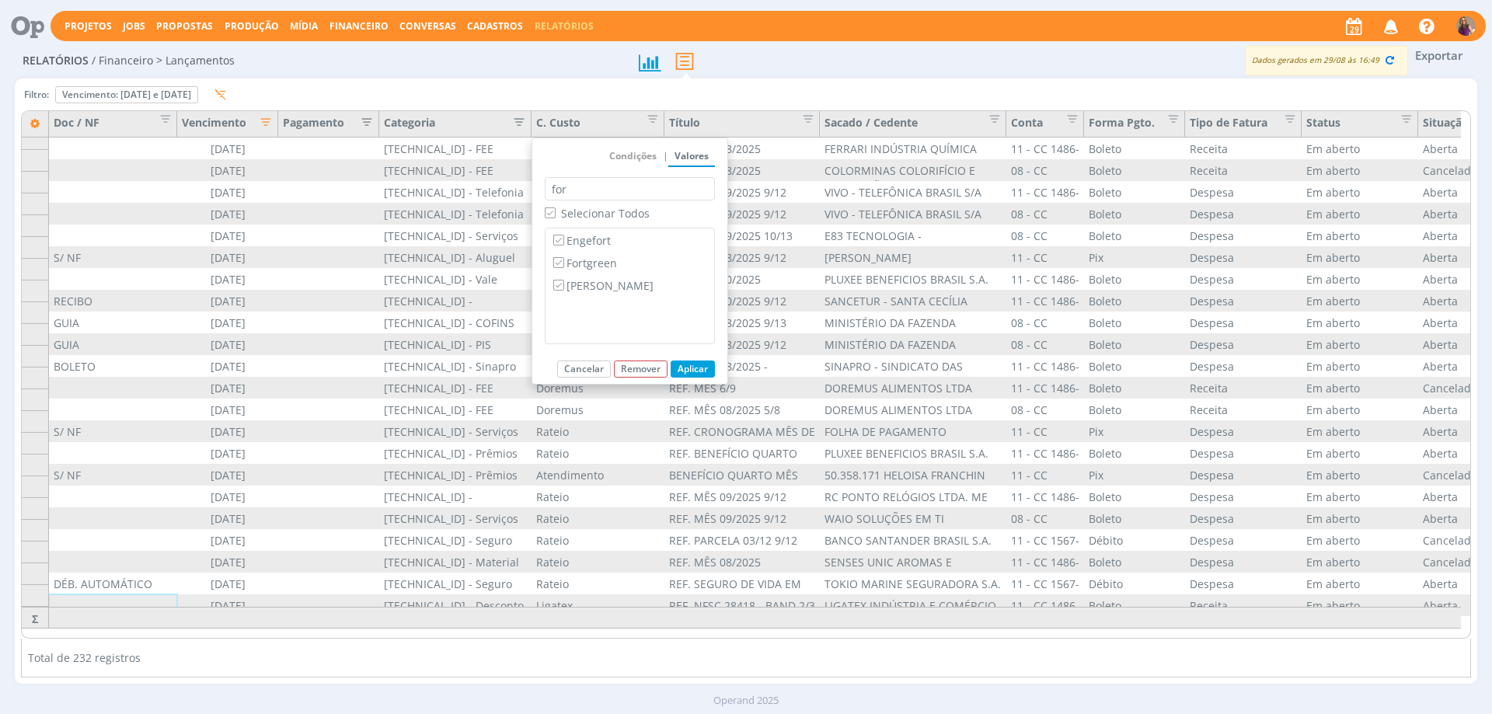
type input "for"
click at [599, 216] on span "Selecionar Todos" at bounding box center [605, 213] width 89 height 15
click at [555, 216] on input "Selecionar Todos" at bounding box center [550, 212] width 10 height 10
checkbox input "false"
click at [598, 261] on label "Fortgreen" at bounding box center [629, 262] width 159 height 17
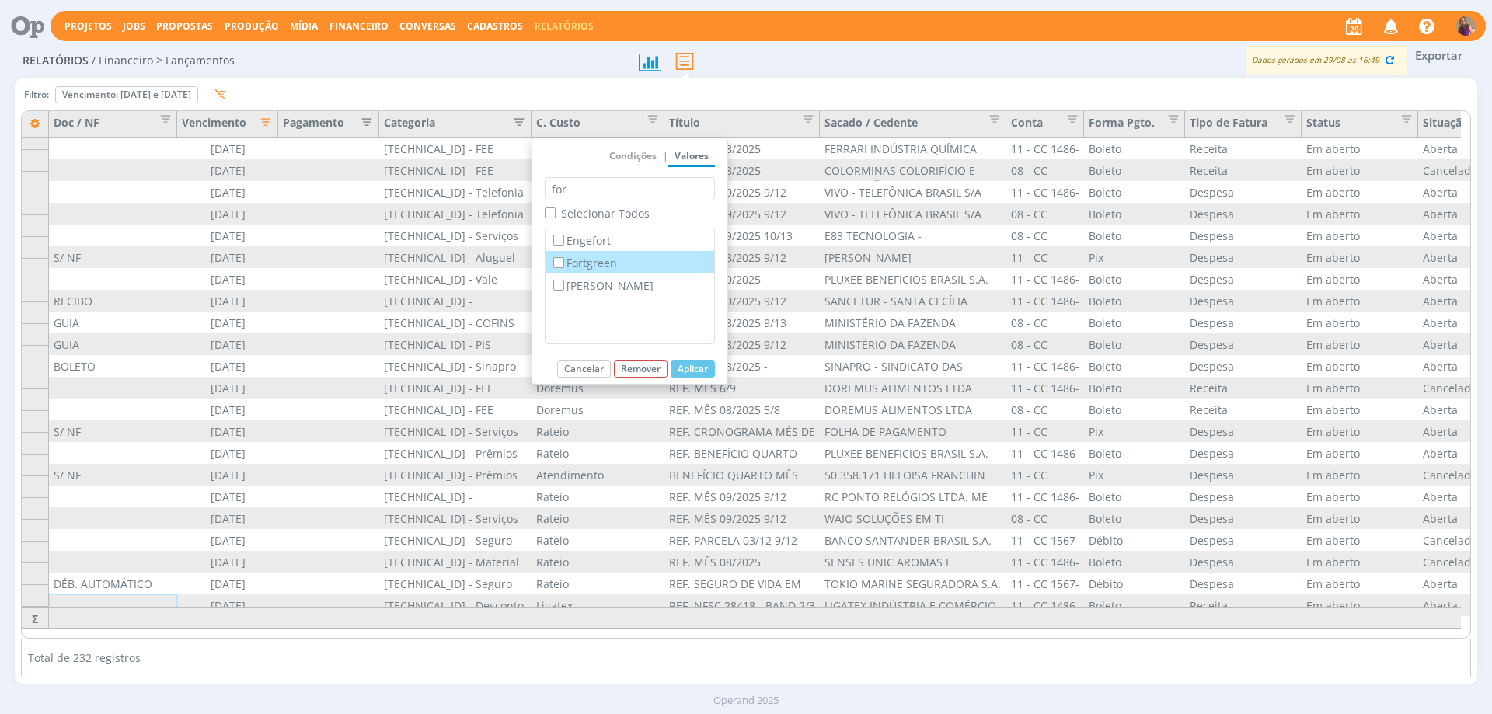
click at [563, 261] on input "Fortgreen" at bounding box center [558, 262] width 10 height 10
checkbox input "true"
checkbox input "false"
click at [685, 368] on button "Aplicar" at bounding box center [693, 369] width 44 height 17
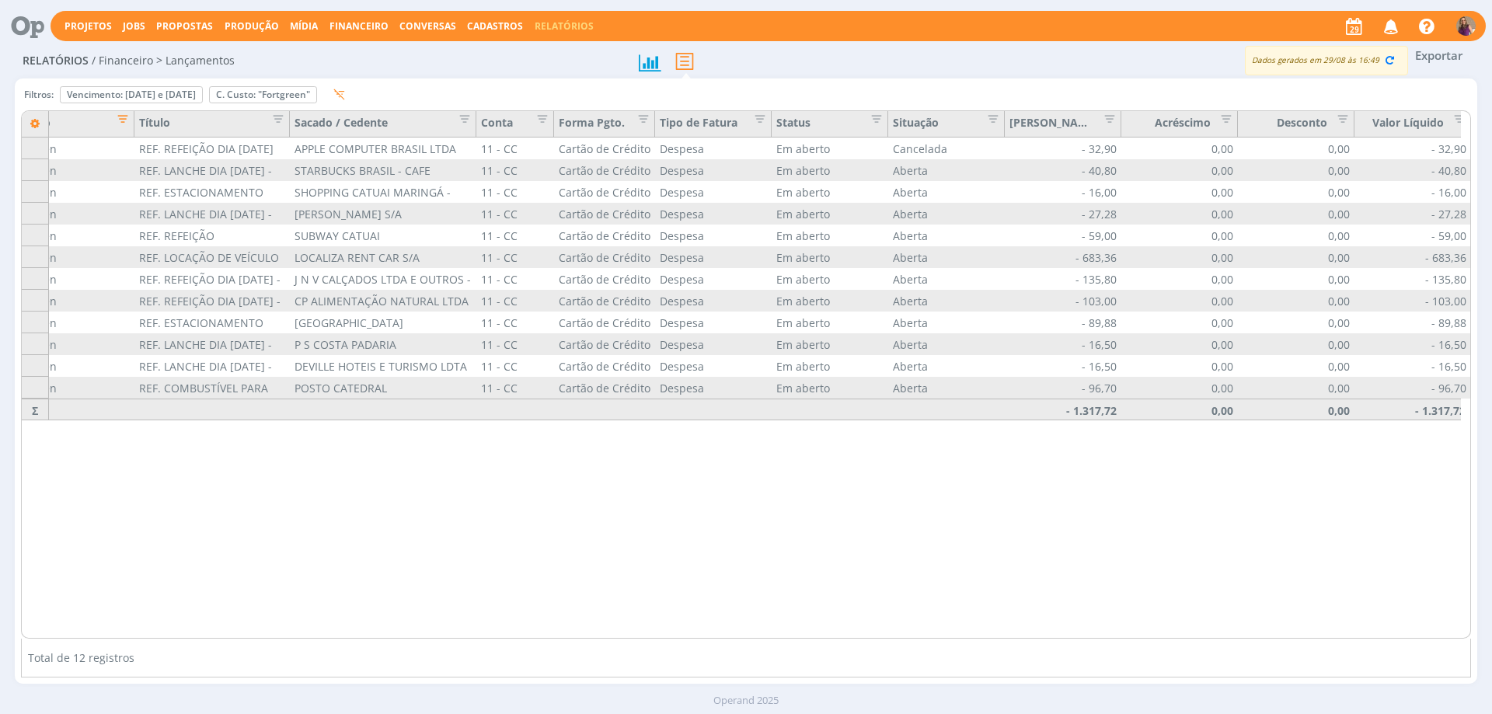
scroll to position [0, 531]
click at [995, 119] on span "Editar filtro para Coluna Situação" at bounding box center [988, 117] width 16 height 16
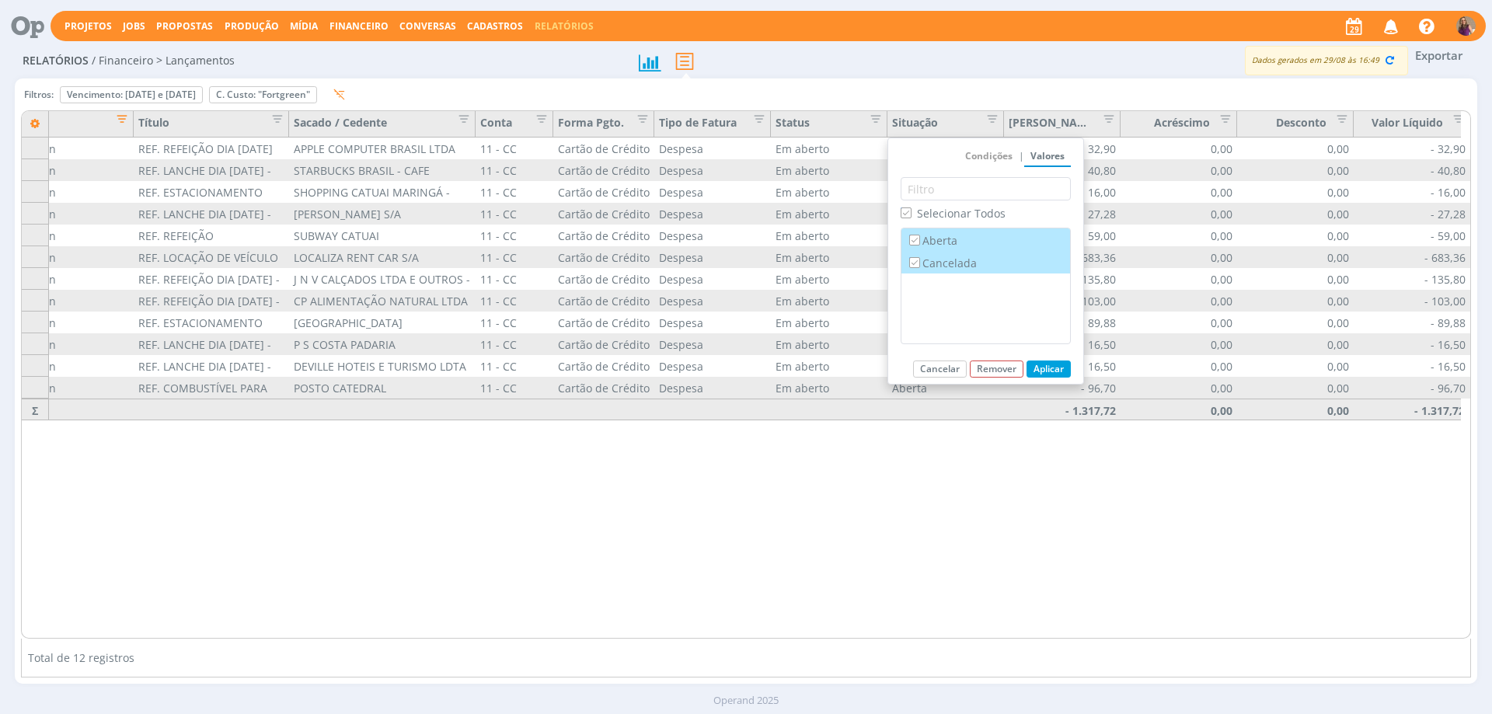
click at [951, 263] on label "Cancelada" at bounding box center [985, 262] width 159 height 17
click at [919, 263] on input "Cancelada" at bounding box center [914, 262] width 10 height 10
checkbox input "false"
click at [1042, 374] on button "Aplicar" at bounding box center [1049, 369] width 44 height 17
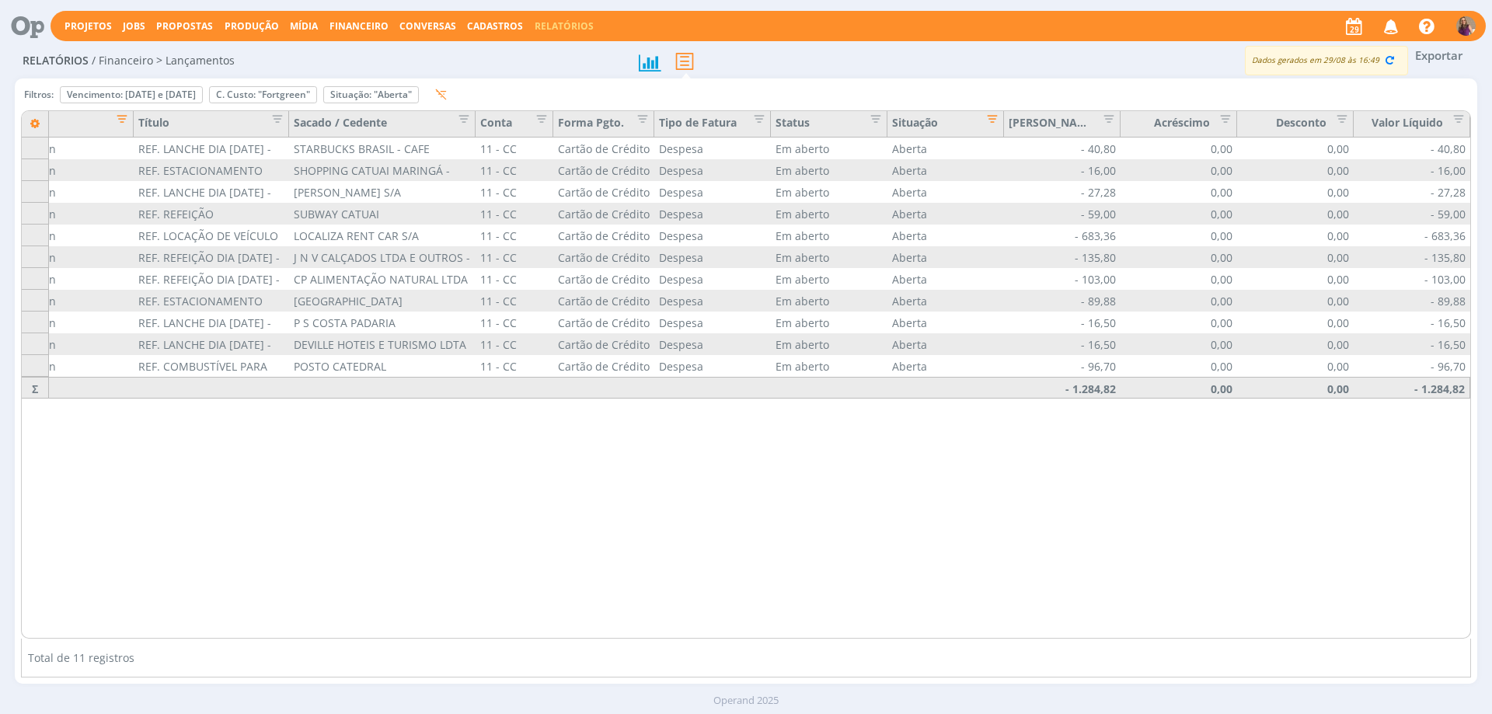
drag, startPoint x: 403, startPoint y: 385, endPoint x: 308, endPoint y: 378, distance: 95.1
click at [308, 378] on div at bounding box center [382, 388] width 187 height 22
click at [349, 24] on span "Financeiro" at bounding box center [359, 25] width 59 height 13
click at [337, 47] on link "Lançamentos" at bounding box center [360, 52] width 131 height 24
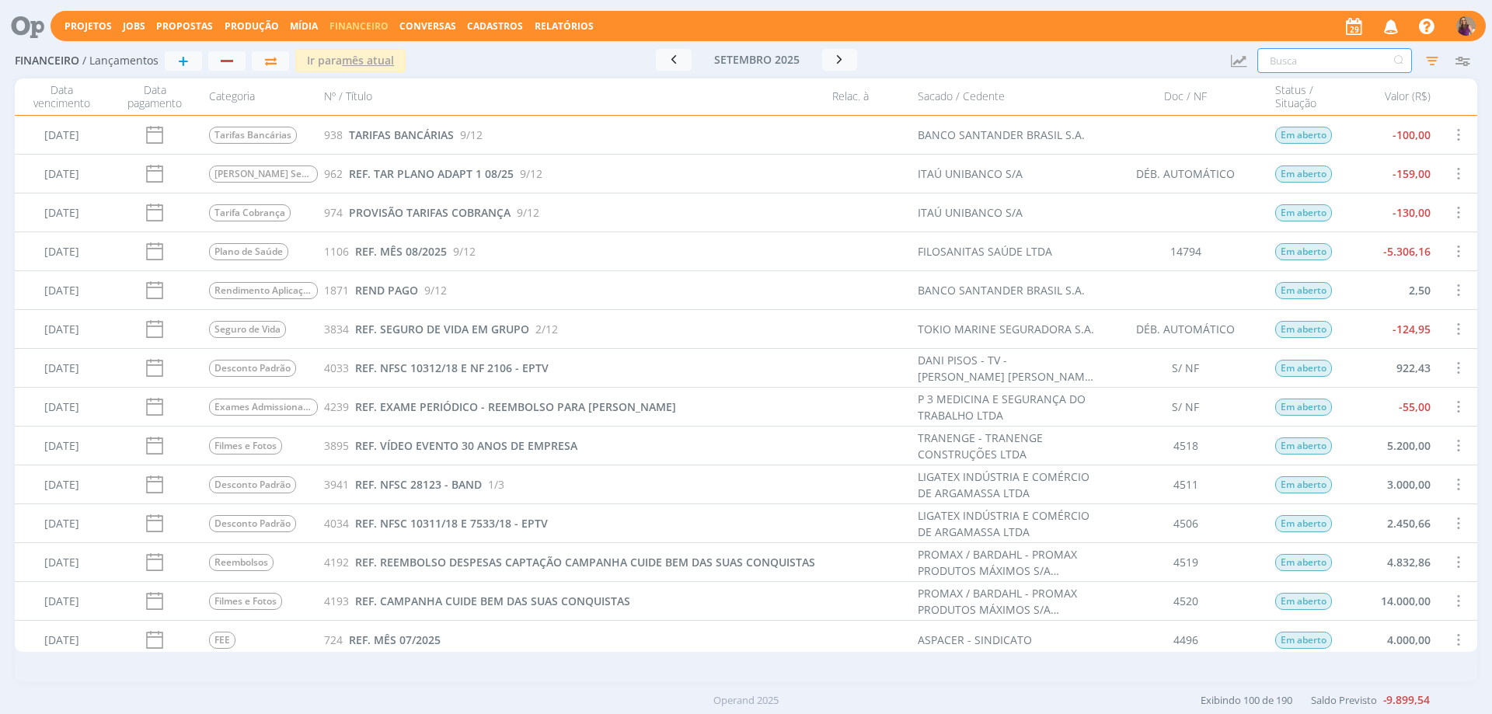
click at [1288, 61] on input "text" at bounding box center [1334, 60] width 155 height 25
type input "[PERSON_NAME]"
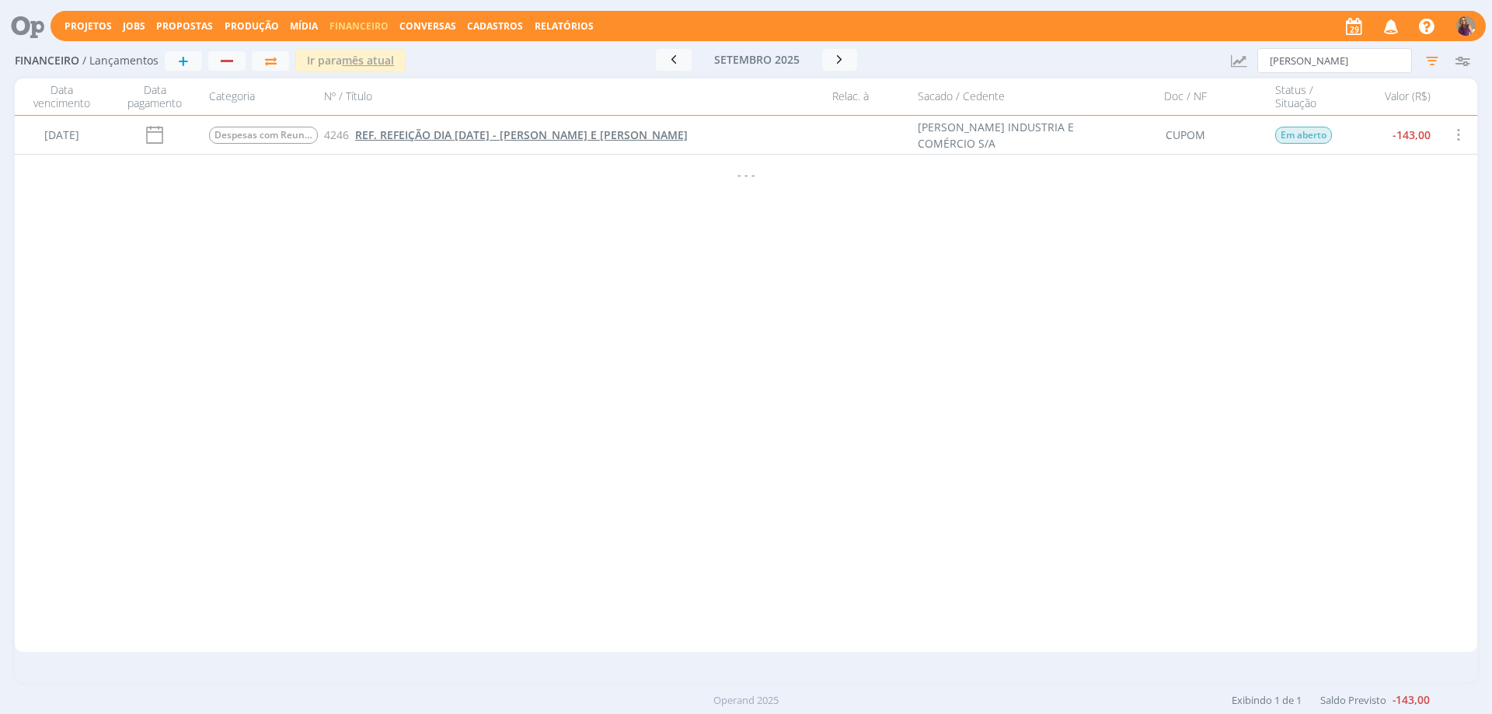
click at [403, 133] on span "REF. REFEIÇÃO DIA [DATE] - [PERSON_NAME] E [PERSON_NAME]" at bounding box center [521, 134] width 333 height 15
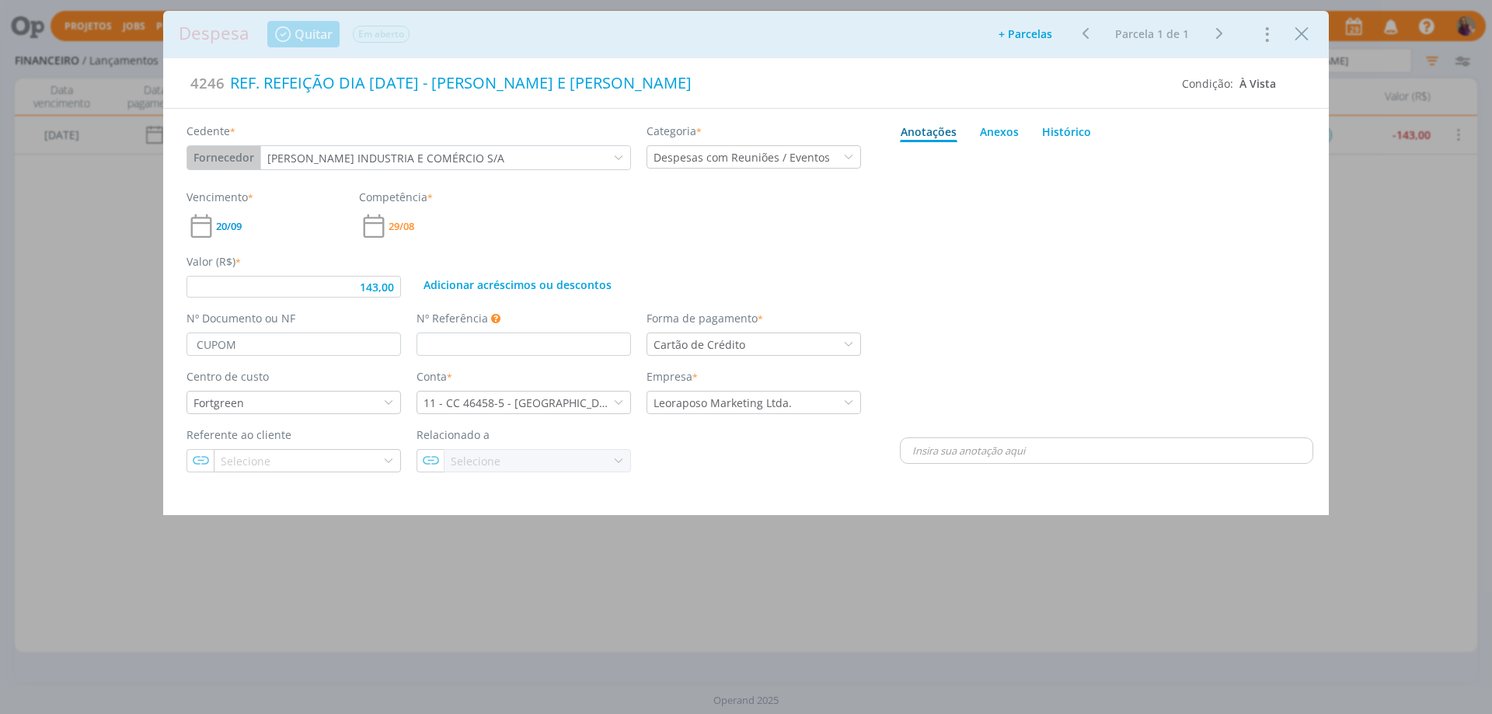
type input "143,00"
click at [1301, 37] on icon "Close" at bounding box center [1301, 34] width 23 height 23
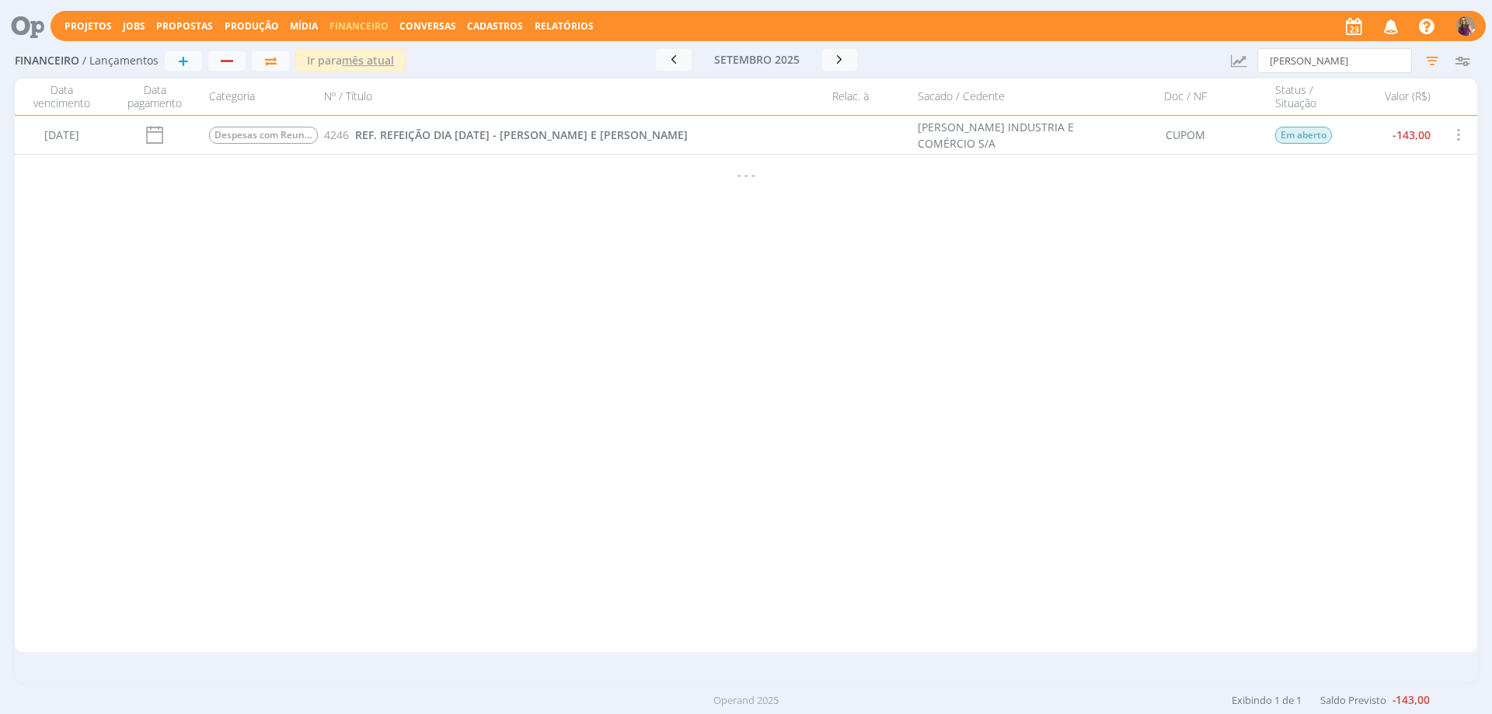
click at [526, 355] on div "[DATE] Tarifas Bancárias 938 TARIFAS BANCÁRIAS 9/12 BANCO SANTANDER BRASIL S.A.…" at bounding box center [746, 384] width 1463 height 536
click at [423, 134] on span "REF. REFEIÇÃO DIA [DATE] - [PERSON_NAME] E [PERSON_NAME]" at bounding box center [521, 134] width 333 height 15
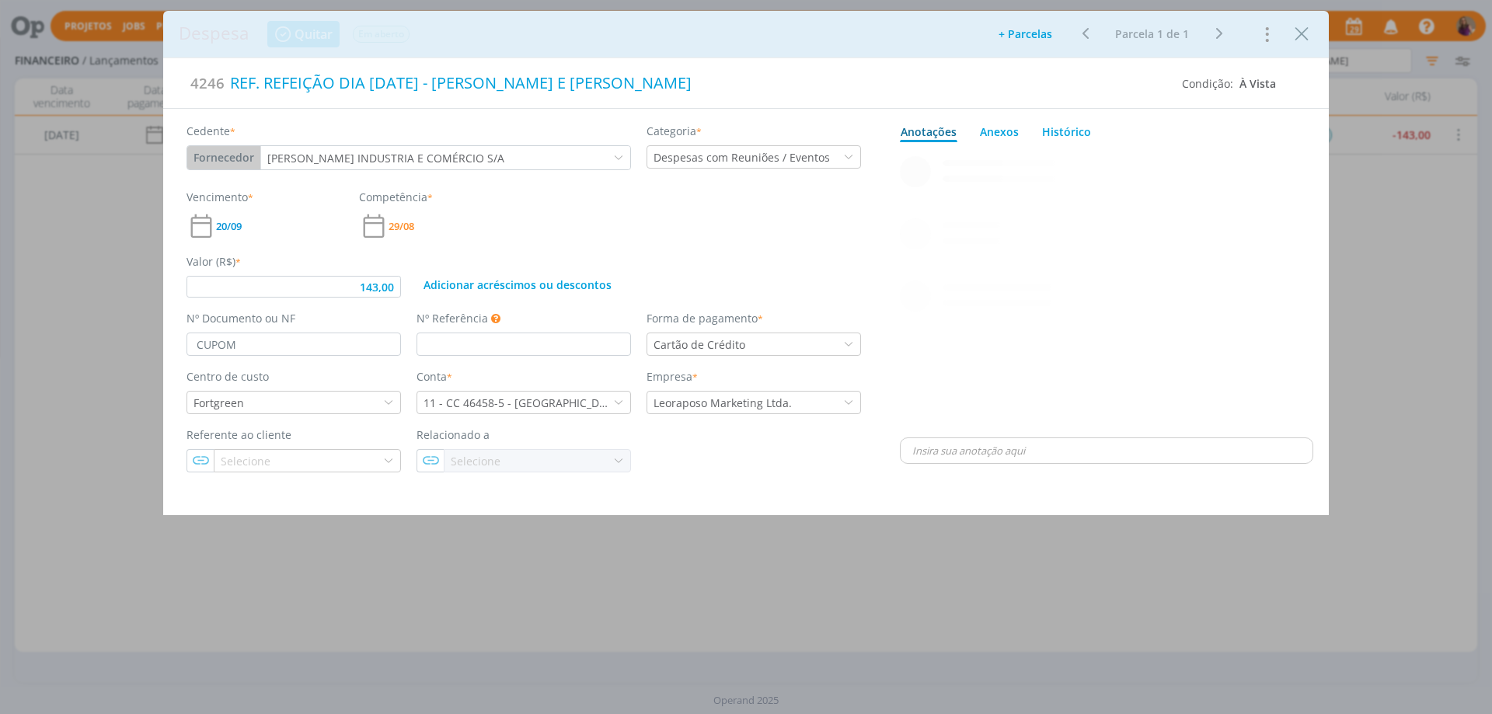
type input "143,00"
click at [1303, 31] on icon "Close" at bounding box center [1301, 34] width 23 height 23
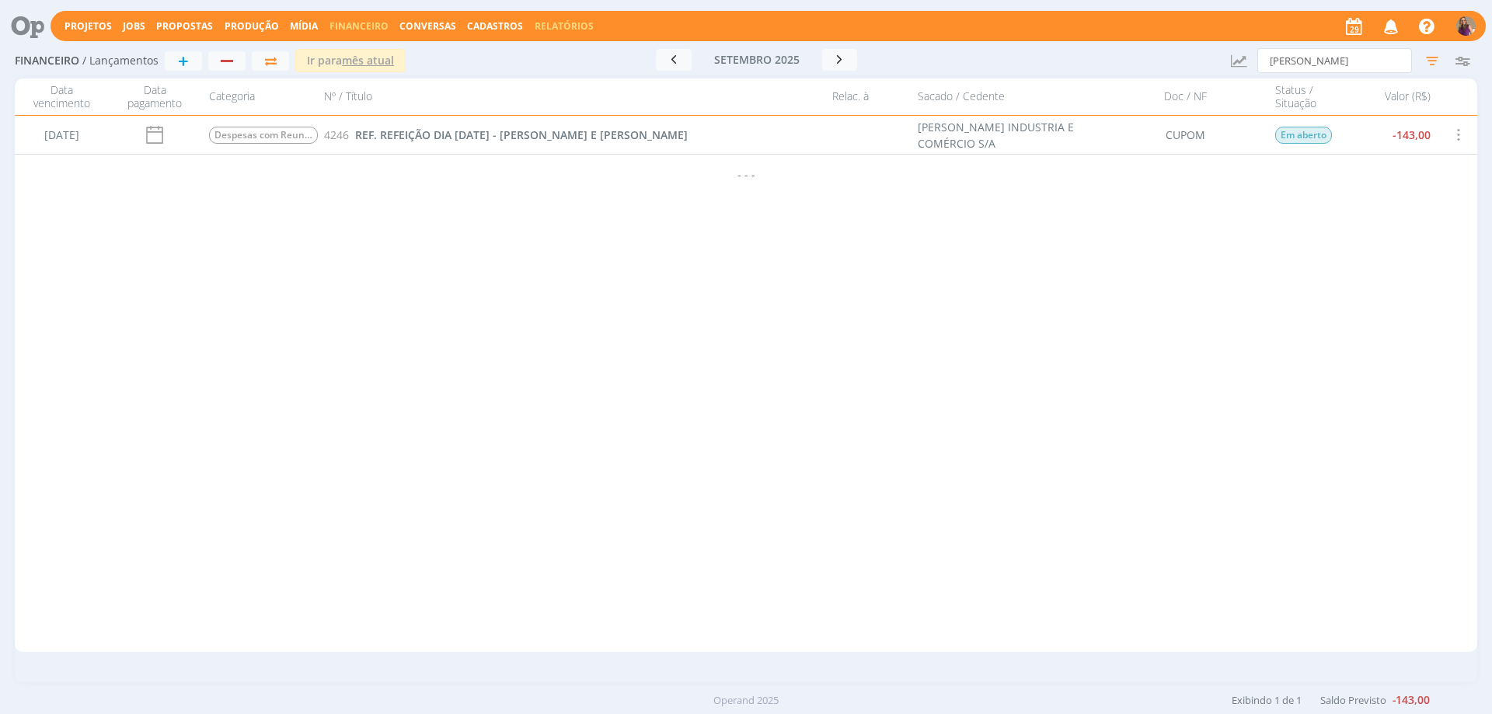
click at [570, 22] on link "Relatórios" at bounding box center [564, 25] width 59 height 13
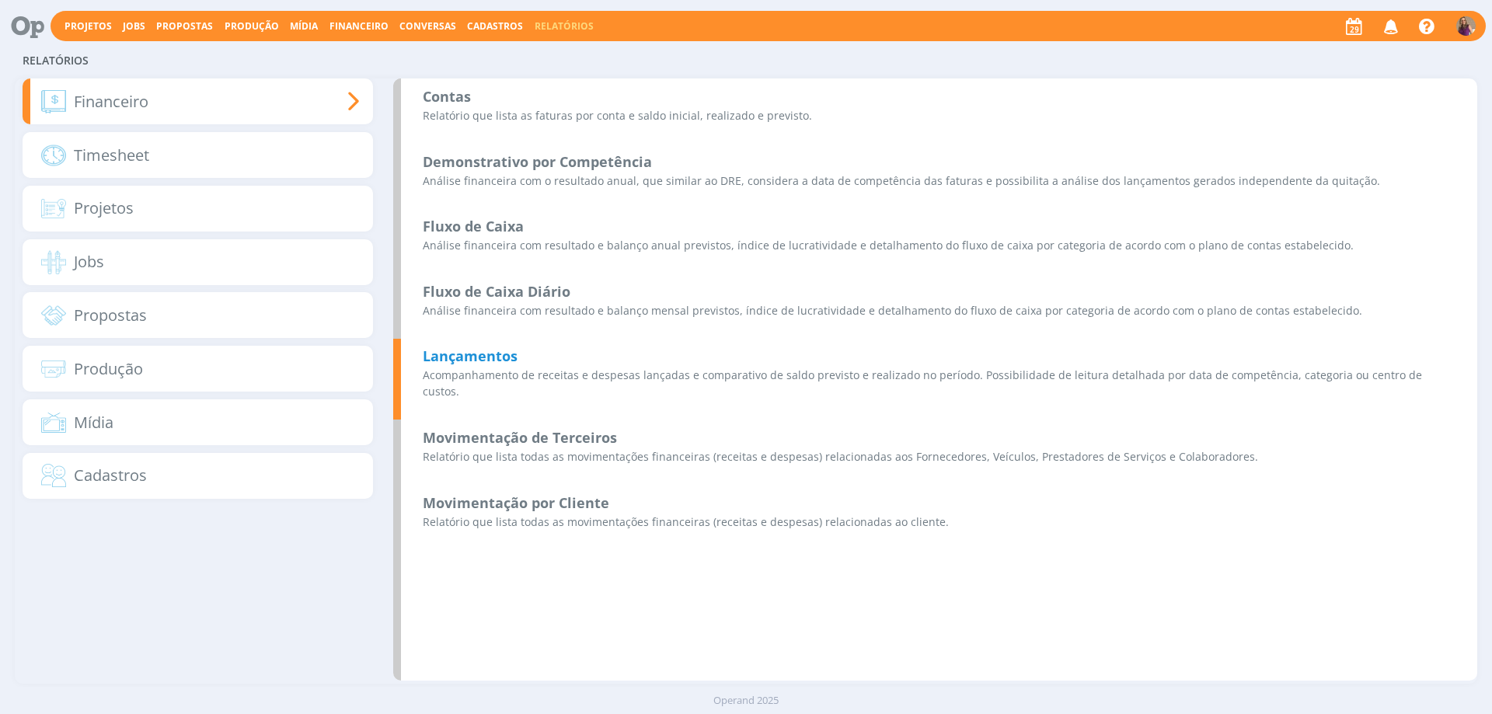
click at [483, 354] on b "Lançamentos" at bounding box center [470, 356] width 95 height 19
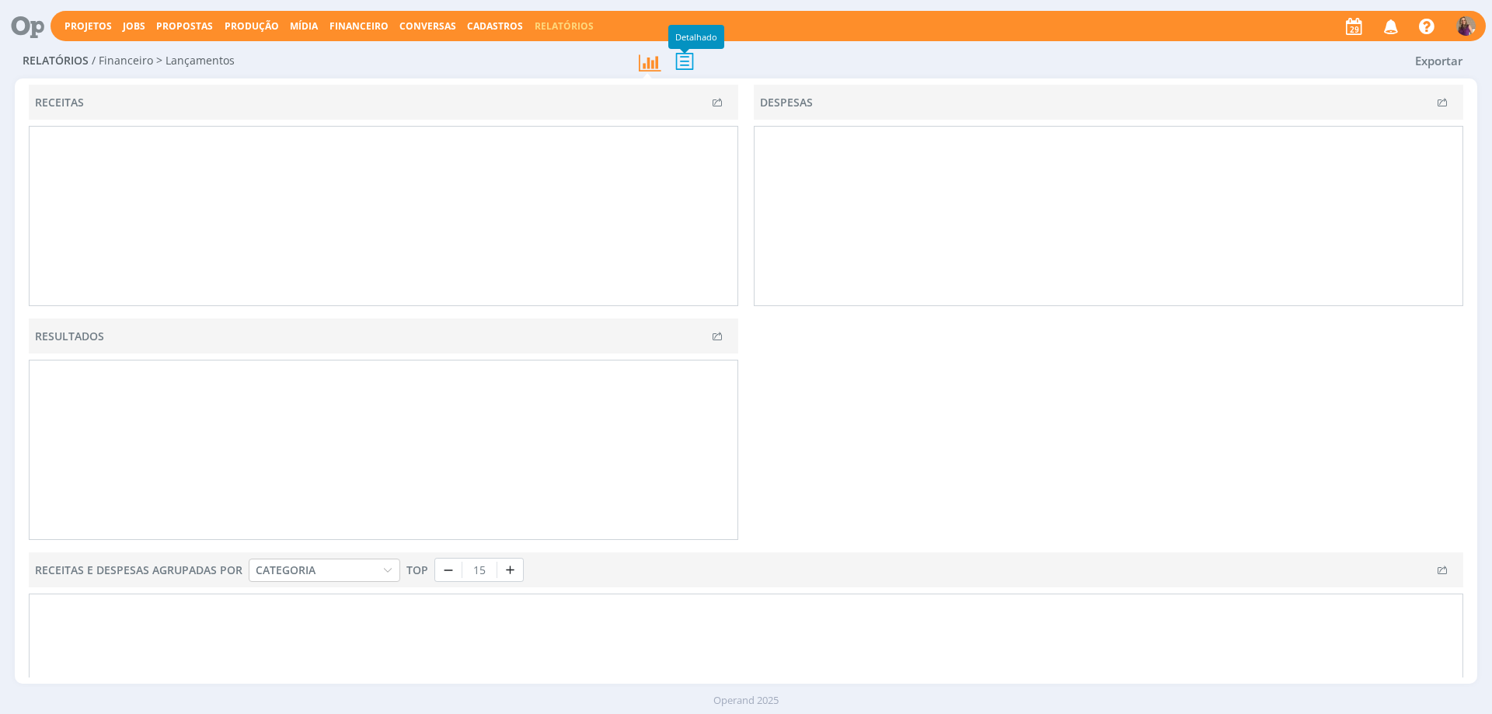
click at [692, 65] on icon at bounding box center [684, 61] width 33 height 32
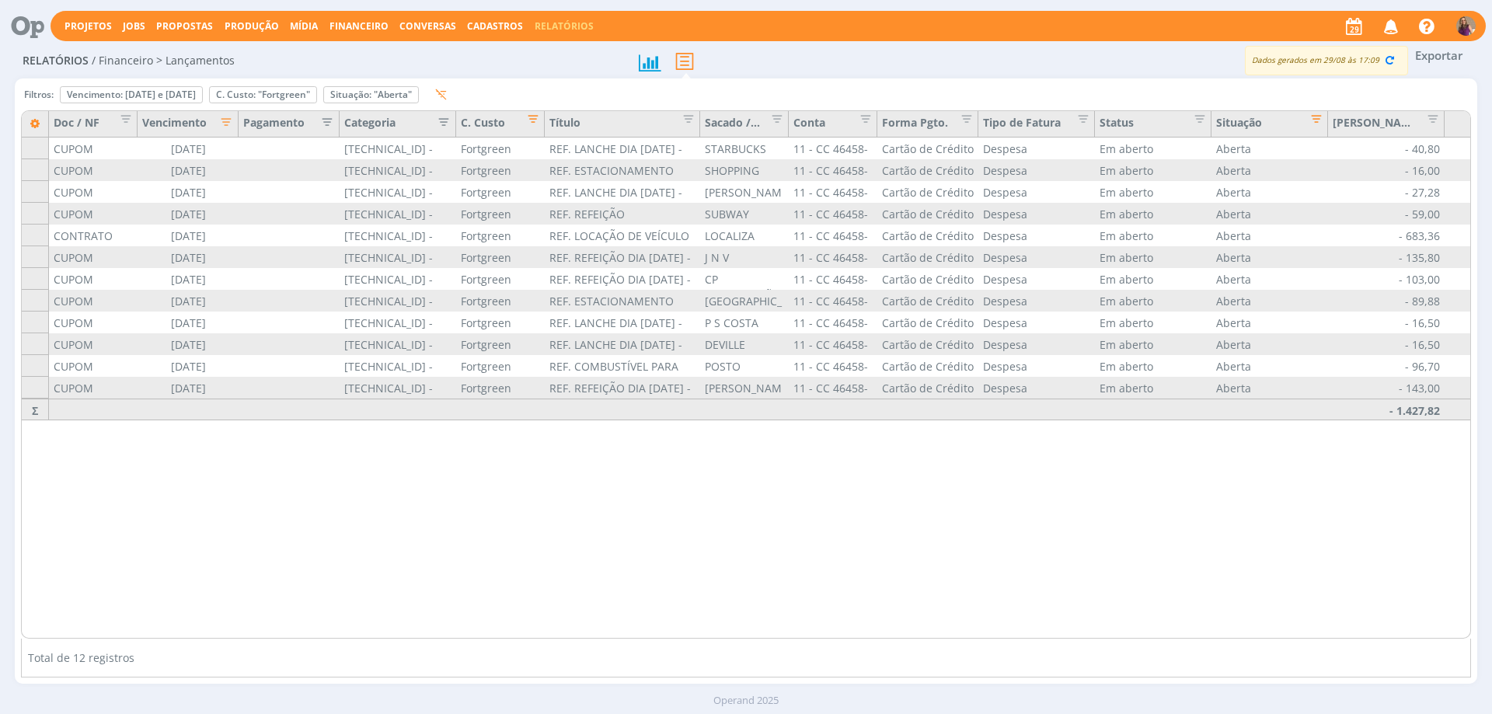
click at [1436, 57] on button "Exportar" at bounding box center [1438, 55] width 61 height 19
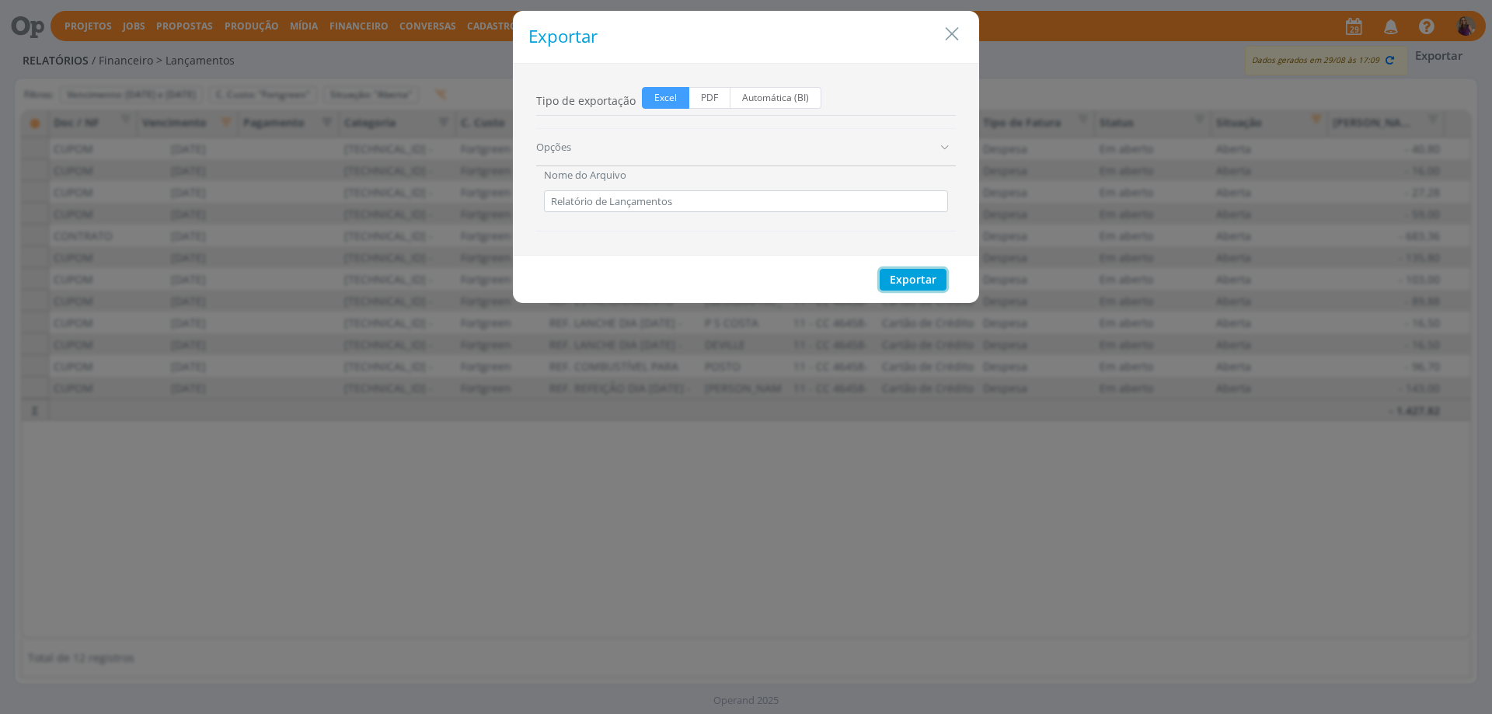
click at [918, 275] on button "Exportar" at bounding box center [913, 280] width 67 height 22
click at [957, 38] on icon "Close" at bounding box center [951, 34] width 23 height 23
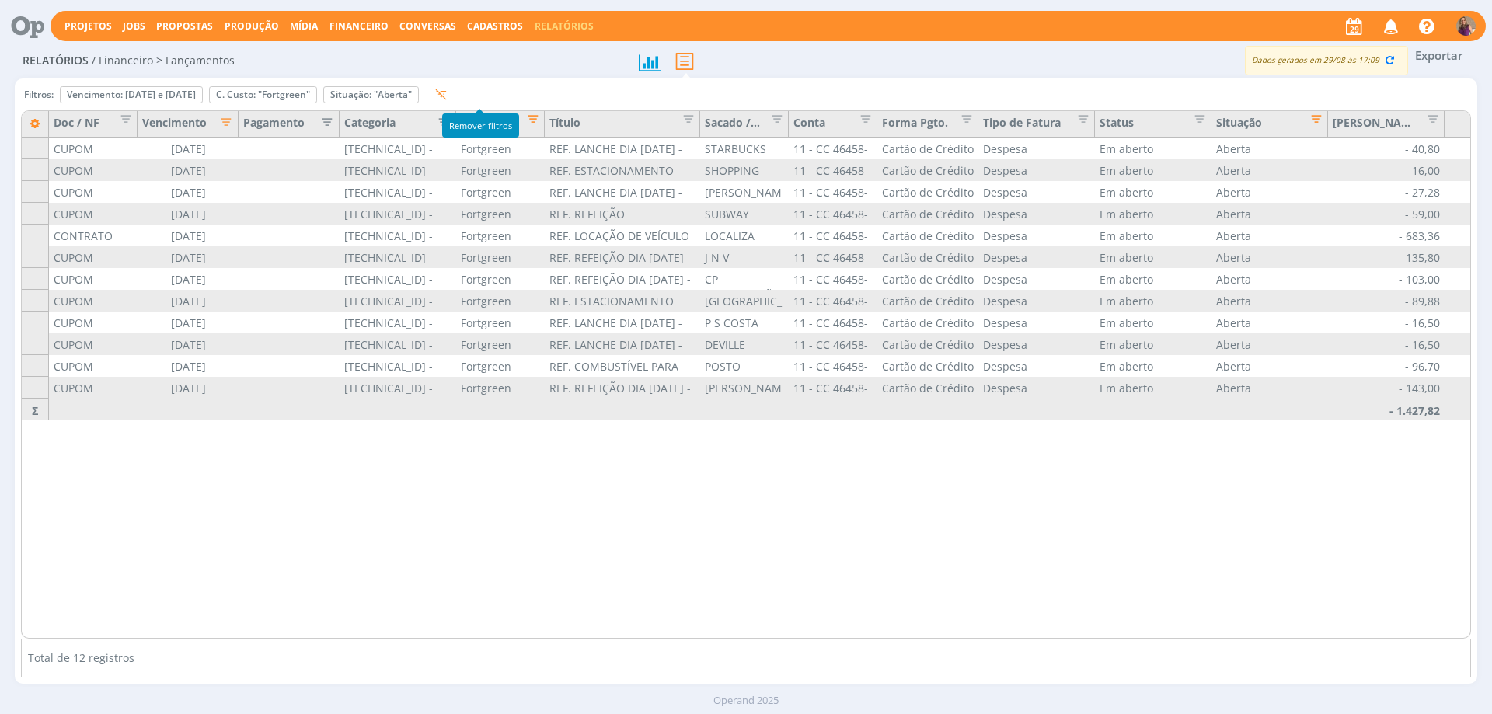
click at [447, 89] on icon "button" at bounding box center [441, 95] width 12 height 12
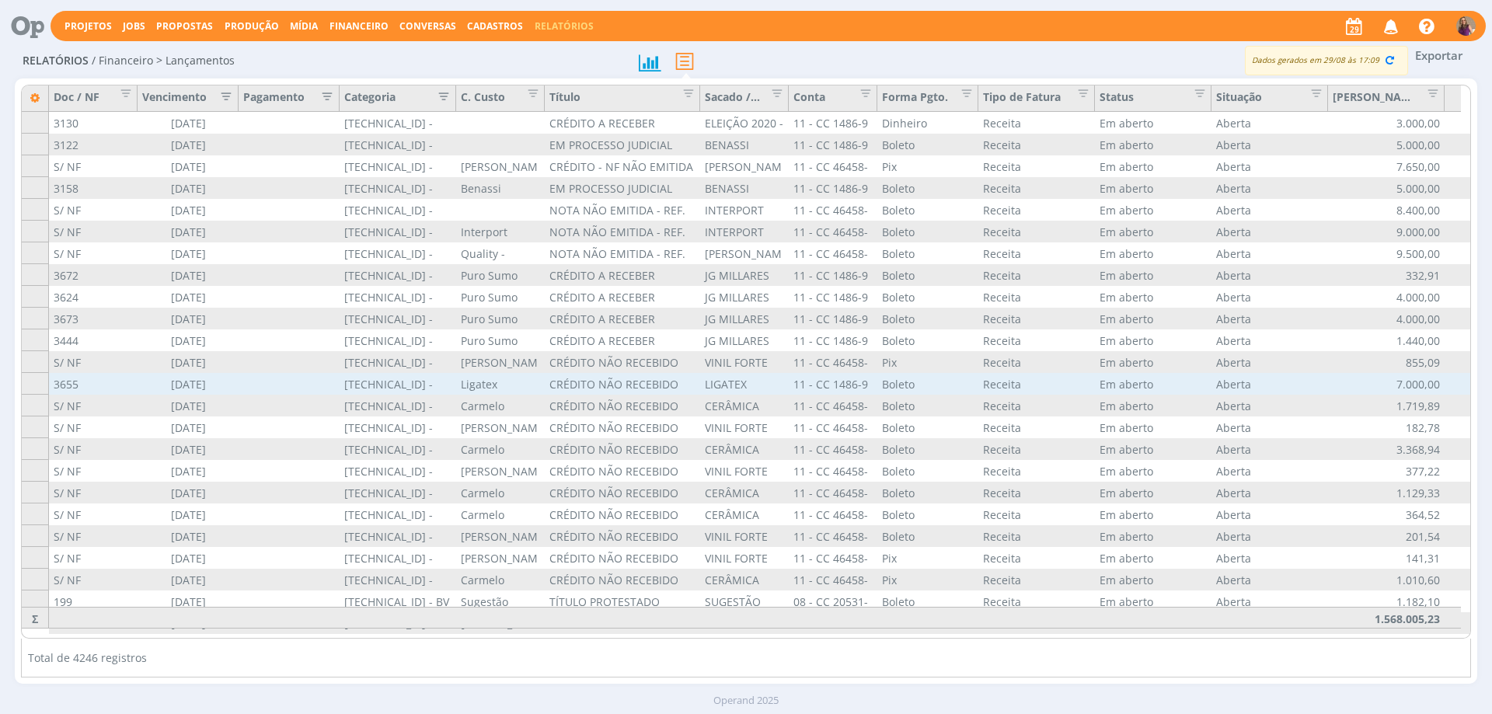
click at [383, 384] on div "[TECHNICAL_ID] - FEE" at bounding box center [398, 384] width 117 height 22
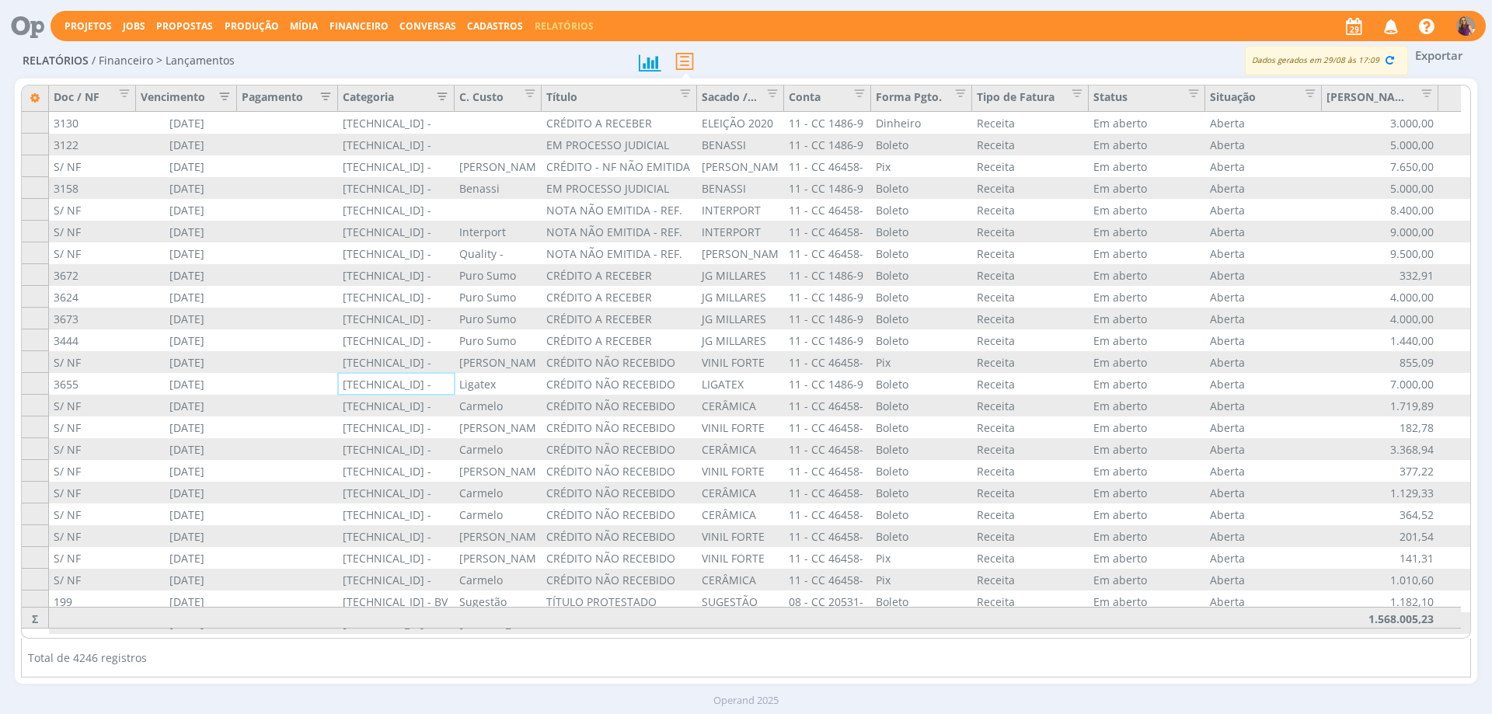
drag, startPoint x: 339, startPoint y: 103, endPoint x: 327, endPoint y: 101, distance: 11.8
click at [327, 101] on div "Pagamento" at bounding box center [287, 98] width 101 height 26
drag, startPoint x: 135, startPoint y: 110, endPoint x: 118, endPoint y: 106, distance: 17.5
click at [118, 106] on div "Doc / NF" at bounding box center [88, 98] width 78 height 26
drag, startPoint x: 124, startPoint y: 107, endPoint x: 110, endPoint y: 104, distance: 14.3
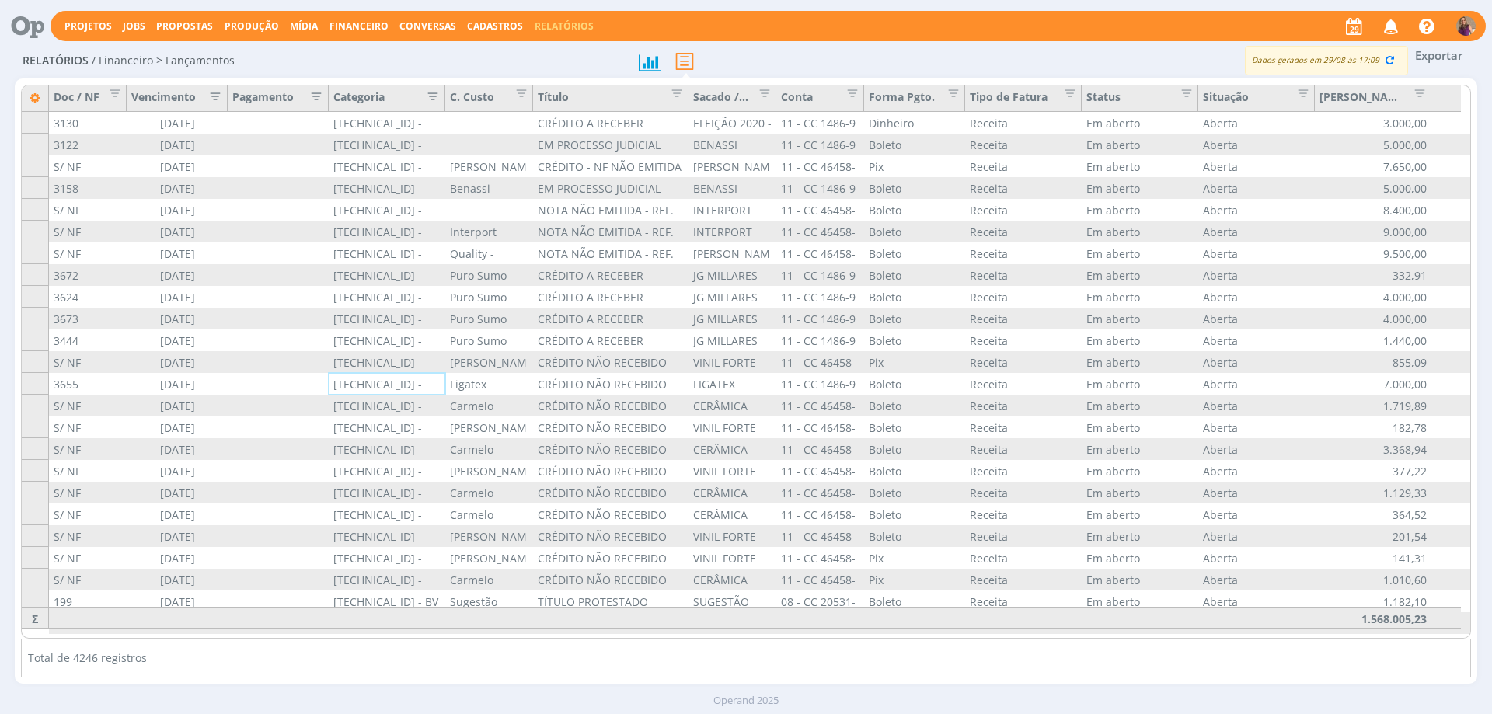
click at [103, 103] on div "Doc / NF" at bounding box center [88, 98] width 78 height 26
click at [49, 85] on div "Doc / NF Vencimento Pagamento Categoria C. Custo Título Sacado / Cedente Conta …" at bounding box center [49, 85] width 0 height 0
drag, startPoint x: 225, startPoint y: 96, endPoint x: 214, endPoint y: 93, distance: 11.1
click at [214, 94] on div "Vencimento" at bounding box center [177, 98] width 101 height 26
drag, startPoint x: 325, startPoint y: 95, endPoint x: 312, endPoint y: 92, distance: 13.6
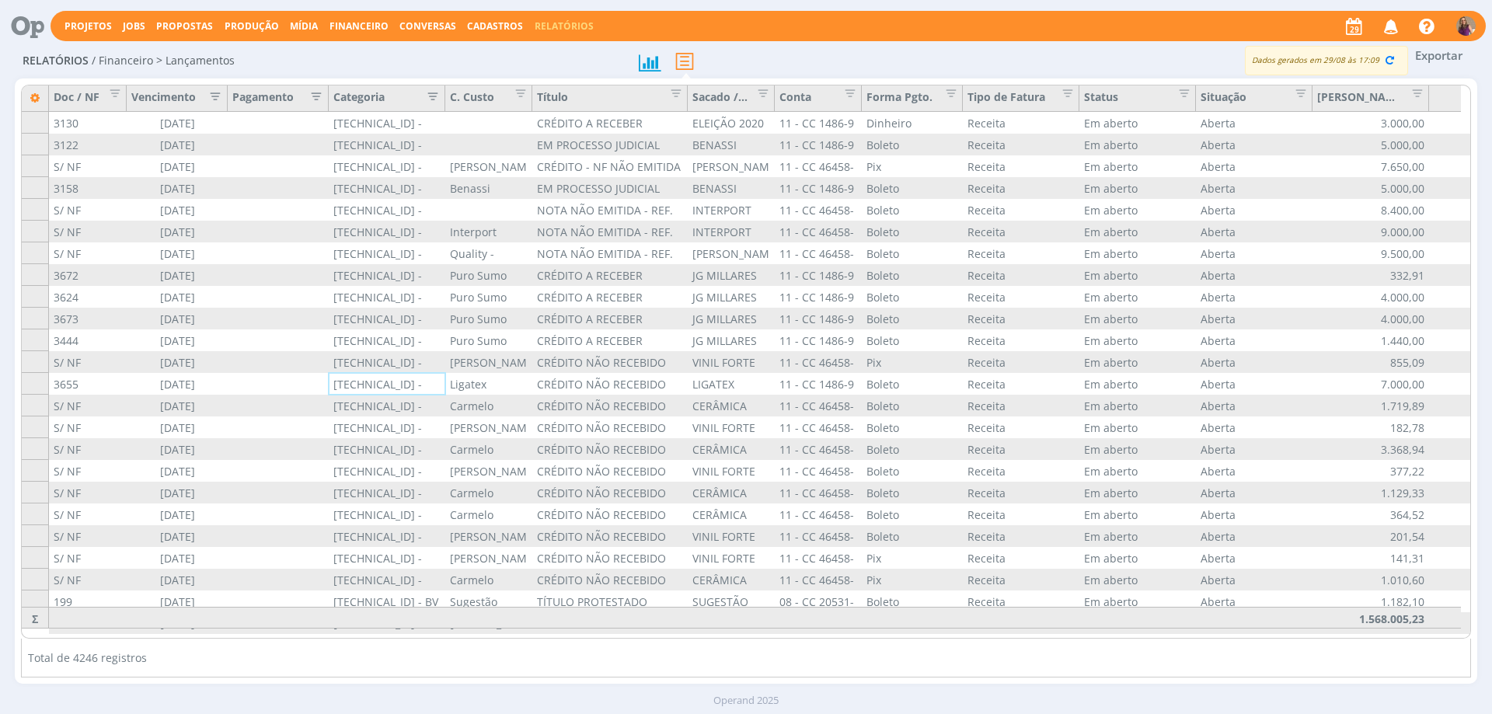
click at [312, 92] on div "Pagamento" at bounding box center [278, 98] width 101 height 26
drag, startPoint x: 442, startPoint y: 107, endPoint x: 455, endPoint y: 109, distance: 12.5
click at [455, 109] on div "Categoria" at bounding box center [393, 98] width 128 height 26
click at [1390, 59] on icon "button" at bounding box center [1390, 60] width 14 height 14
click at [556, 27] on link "Relatórios" at bounding box center [564, 25] width 59 height 13
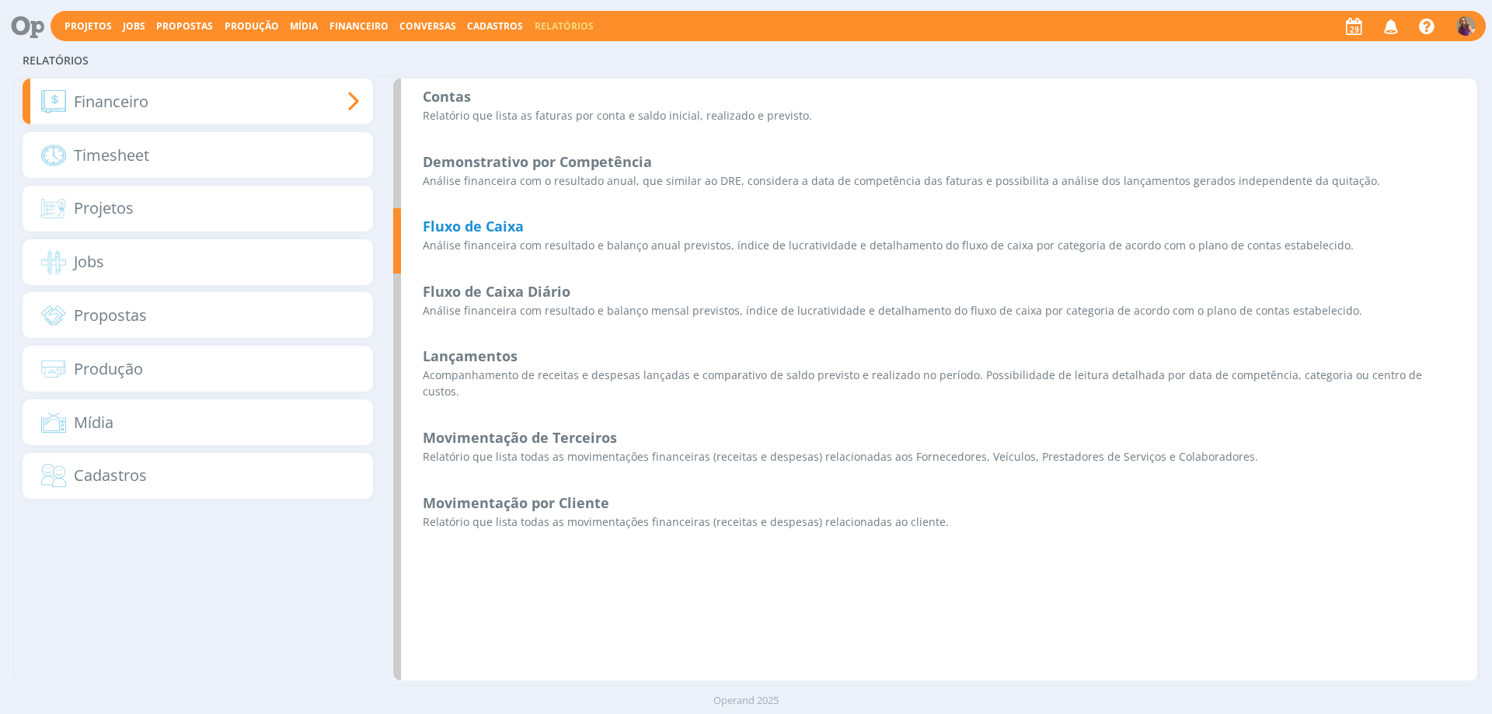
click at [505, 226] on b "Fluxo de Caixa" at bounding box center [473, 226] width 101 height 19
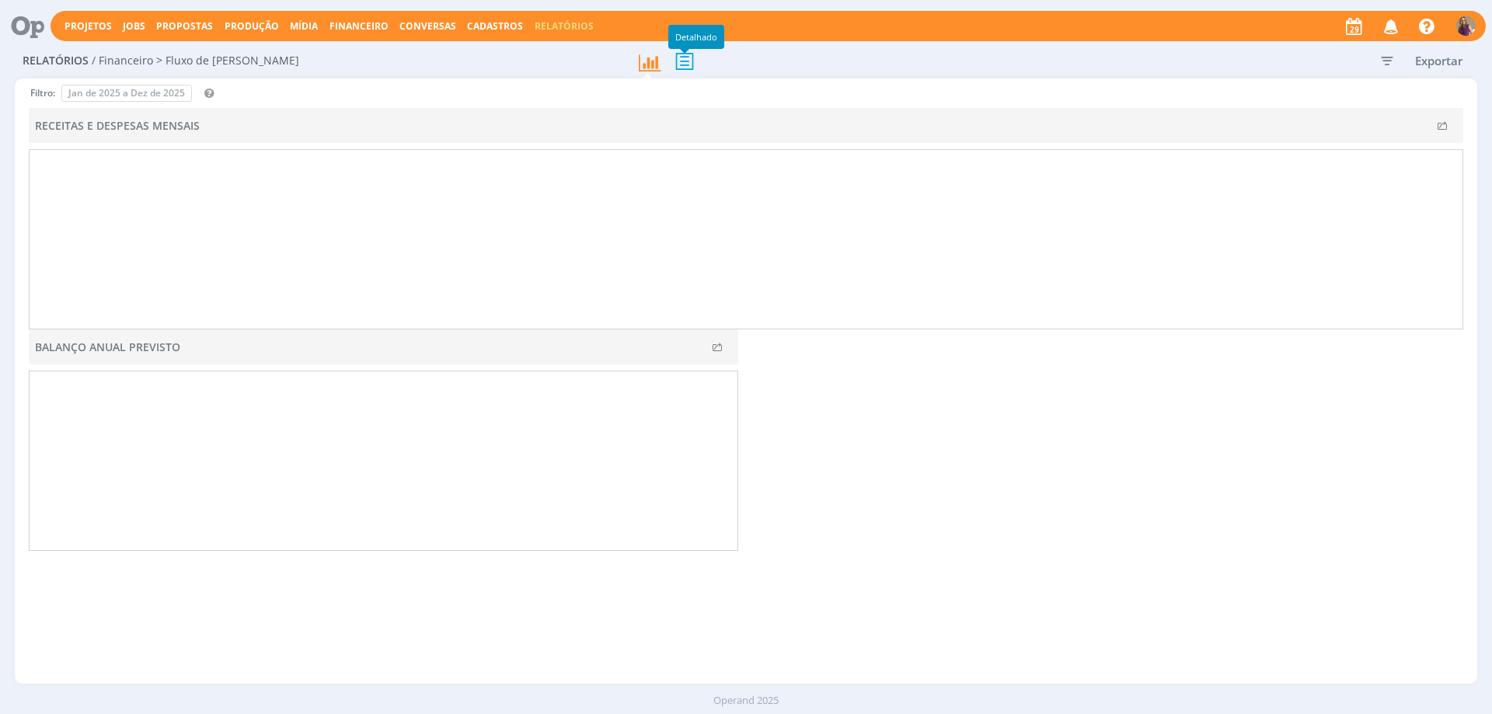
click at [685, 67] on icon at bounding box center [684, 61] width 33 height 32
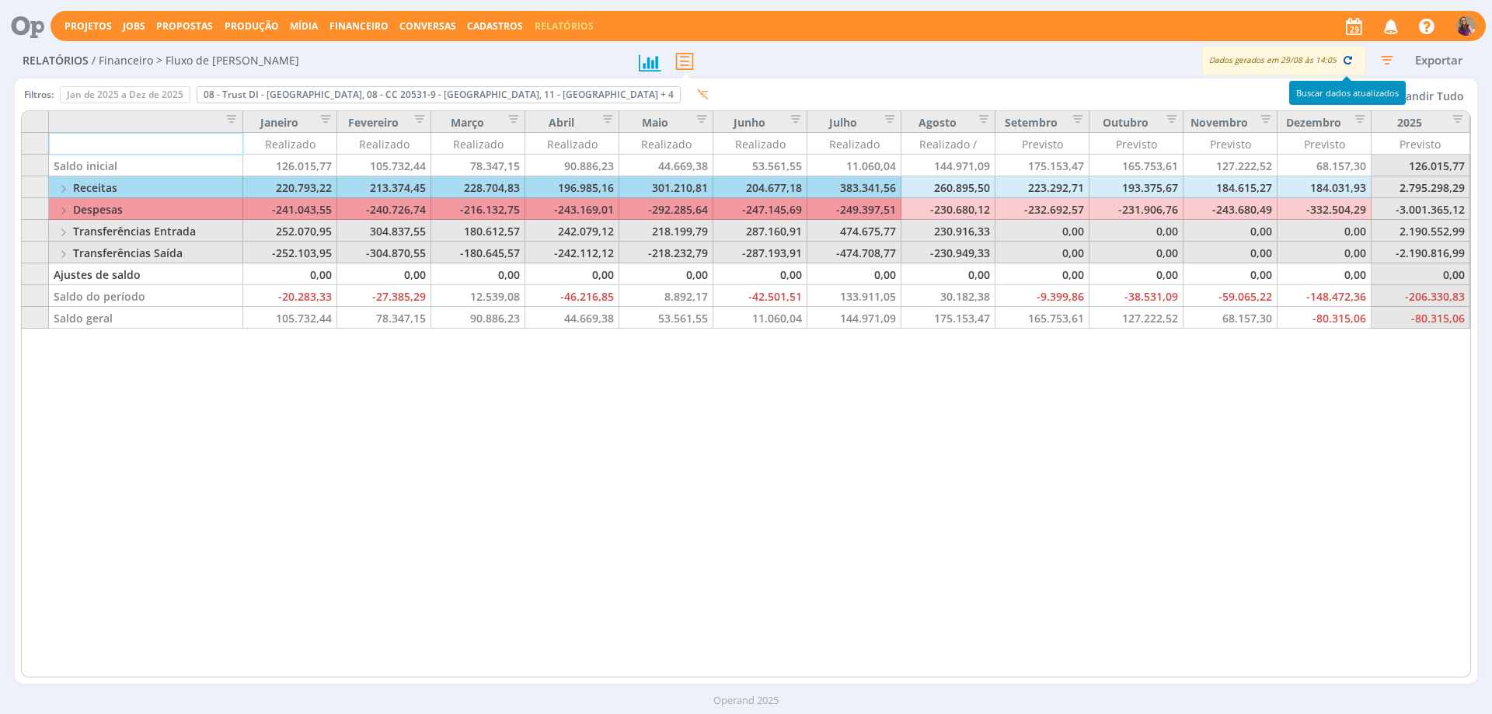
click at [1345, 62] on icon "button" at bounding box center [1348, 60] width 14 height 14
click at [1429, 58] on button "Exportar" at bounding box center [1438, 60] width 61 height 19
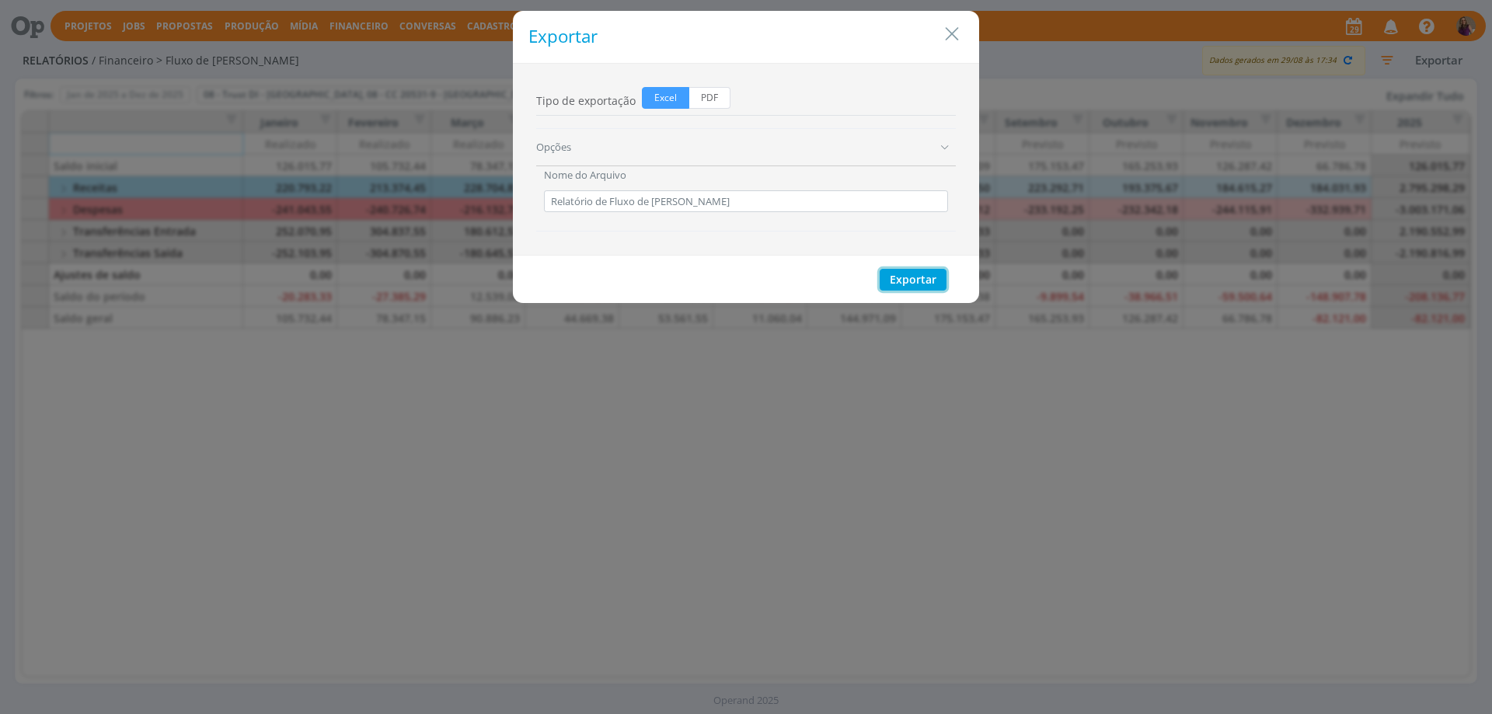
click at [930, 280] on button "Exportar" at bounding box center [913, 280] width 67 height 22
click at [957, 37] on icon "Close" at bounding box center [951, 34] width 23 height 23
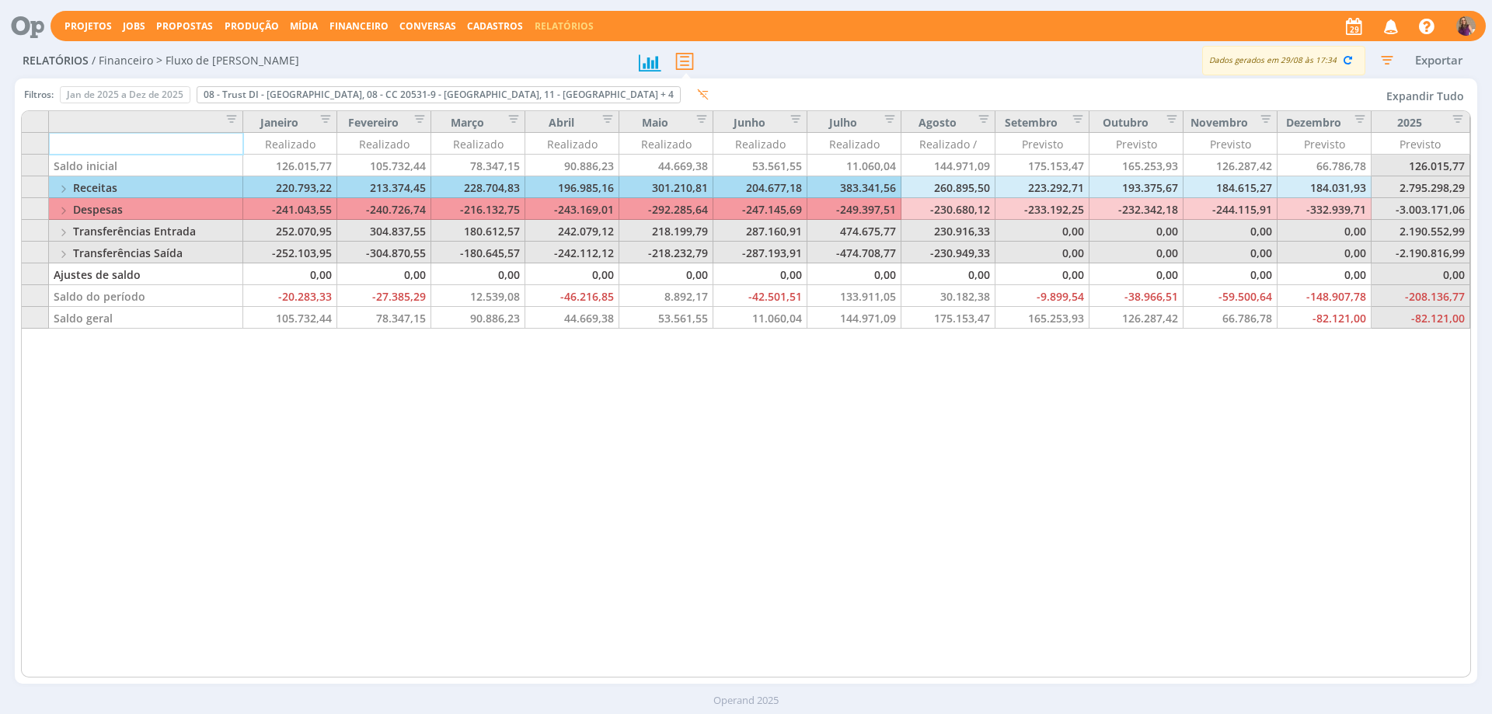
click at [1418, 92] on button "Expandir Tudo" at bounding box center [1425, 96] width 92 height 23
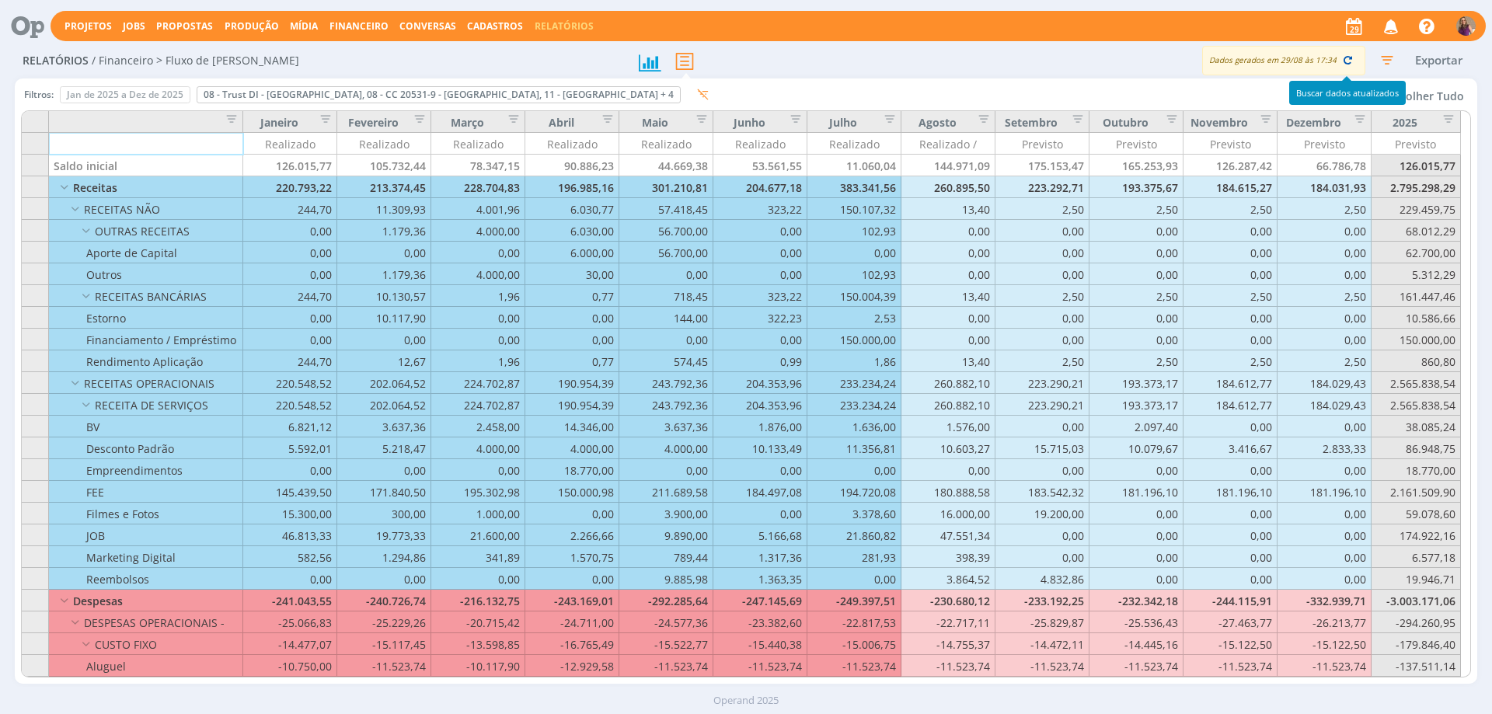
click at [1351, 58] on icon "button" at bounding box center [1348, 60] width 14 height 14
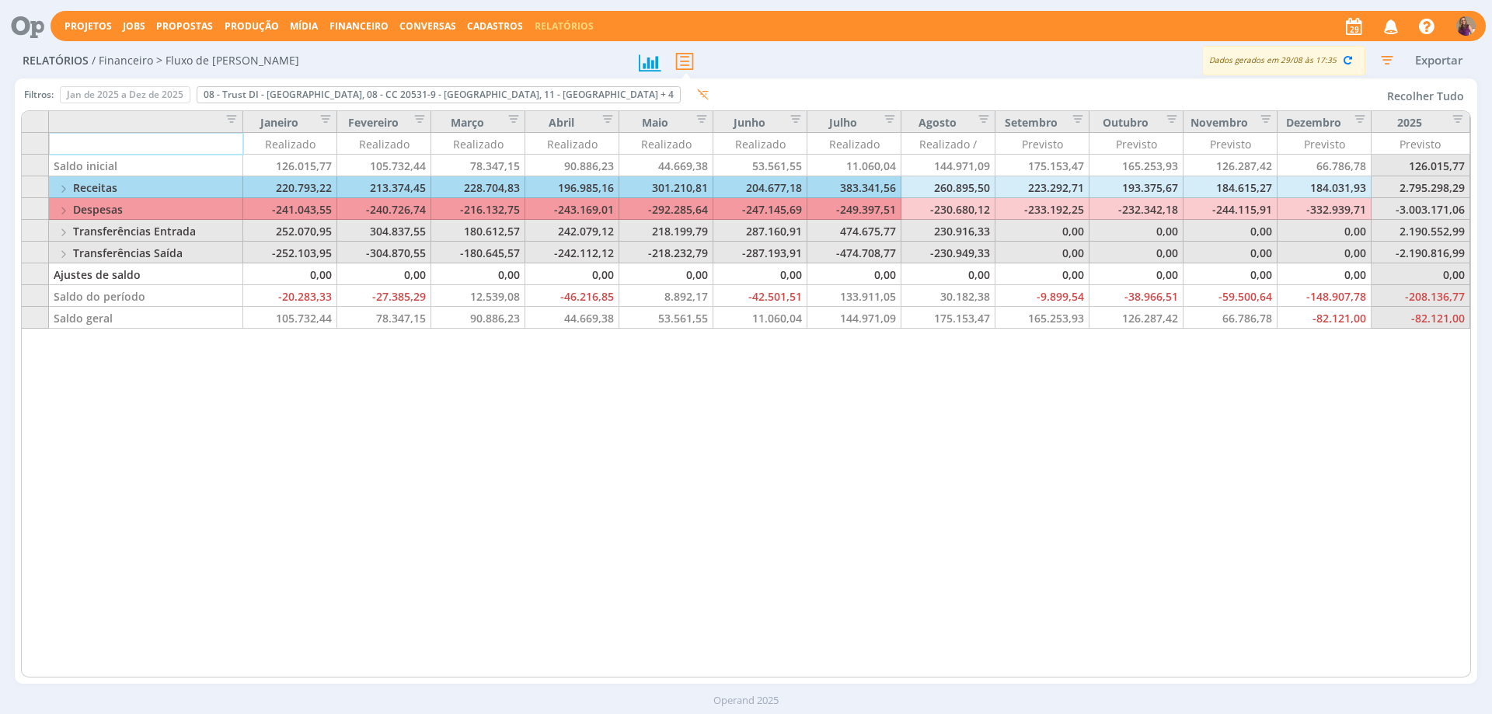
click at [1424, 93] on button "Recolher Tudo" at bounding box center [1425, 96] width 91 height 23
click at [1422, 102] on button "Expandir Tudo" at bounding box center [1425, 96] width 92 height 23
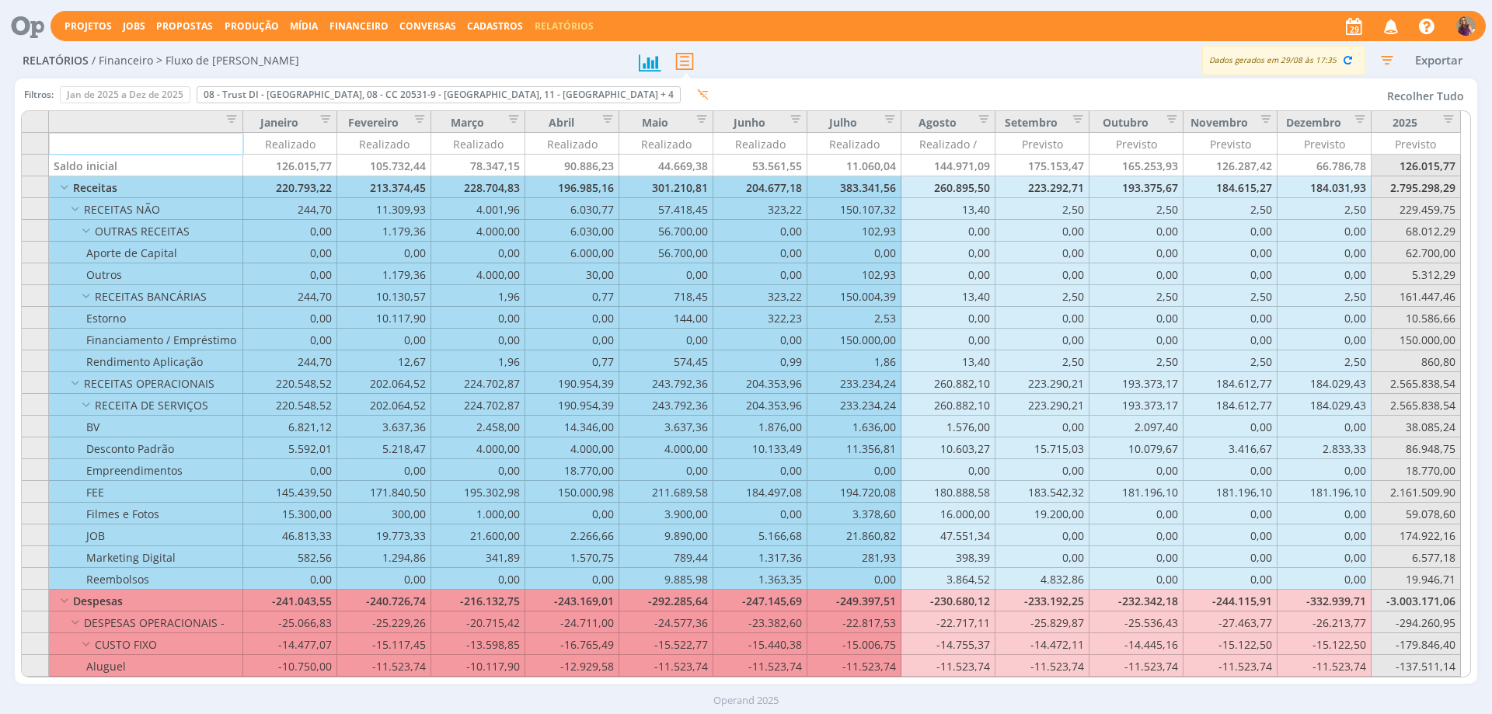
click at [1442, 58] on button "Exportar" at bounding box center [1438, 60] width 61 height 19
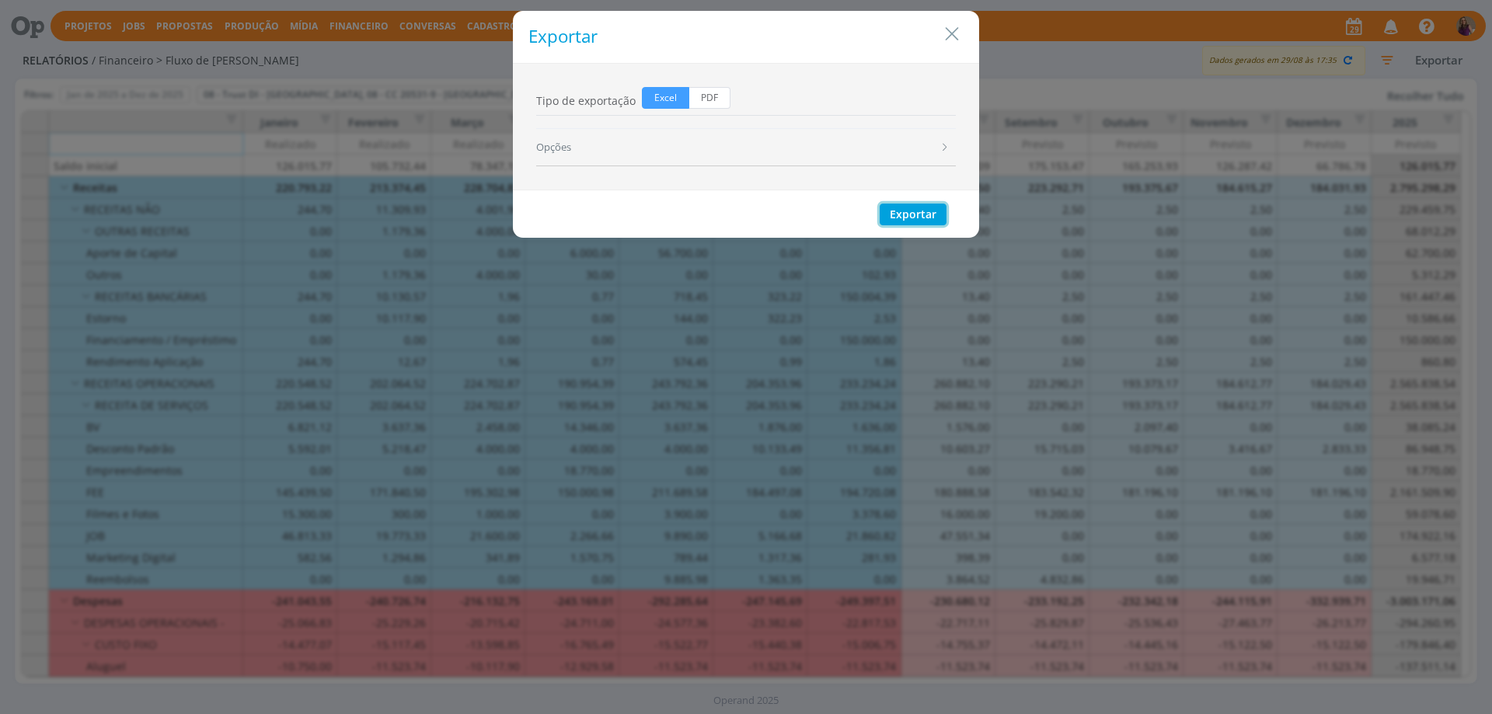
click at [929, 207] on button "Exportar" at bounding box center [913, 215] width 67 height 22
click at [961, 37] on icon "Close" at bounding box center [951, 34] width 23 height 23
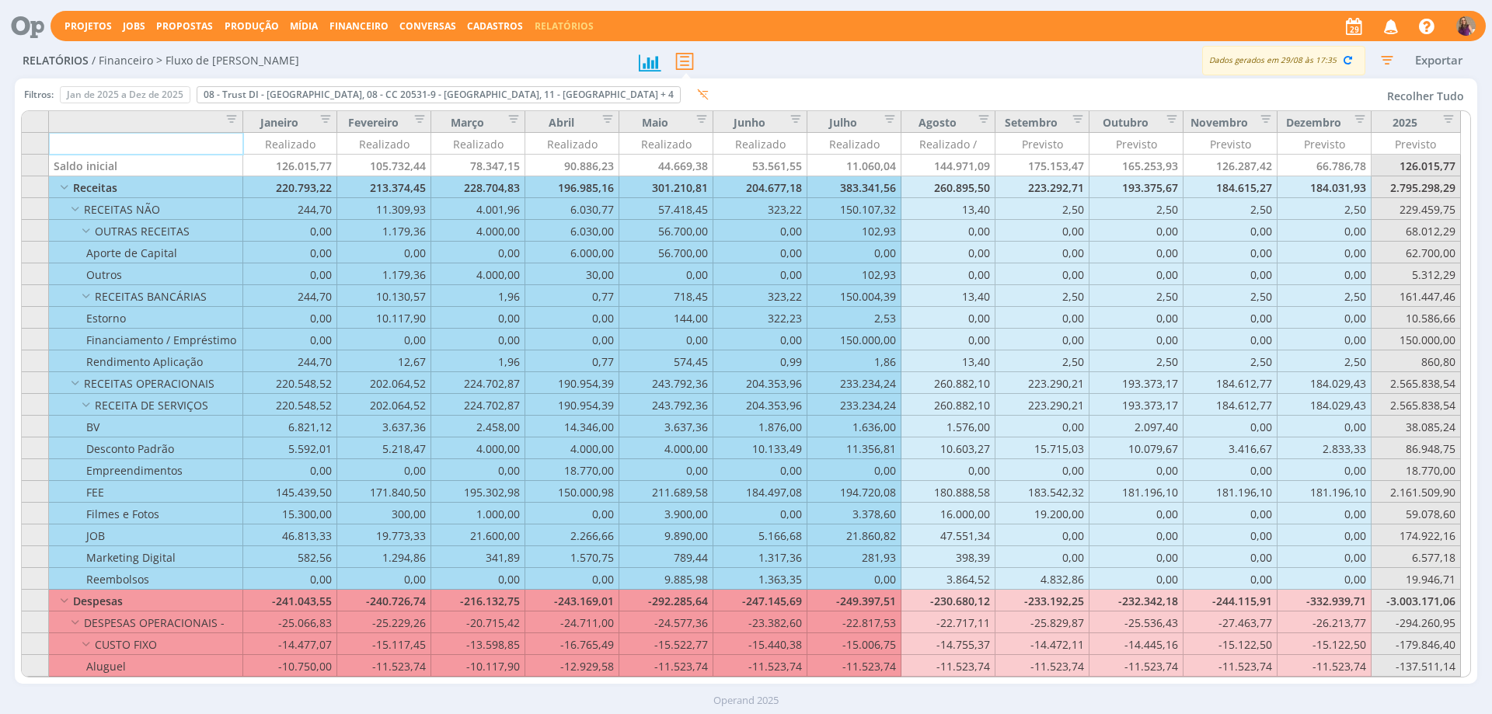
click at [1465, 24] on img "button" at bounding box center [1465, 25] width 19 height 19
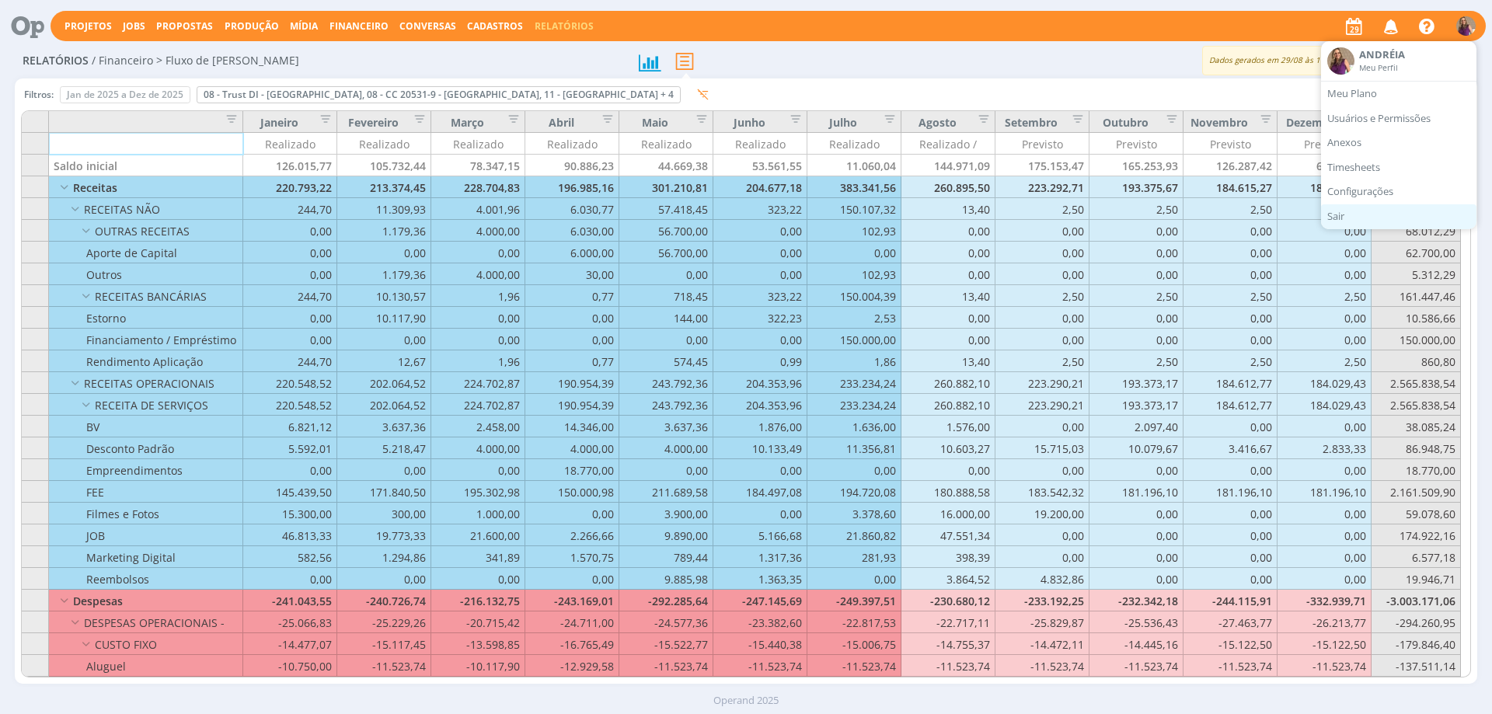
click at [1342, 218] on link "Sair" at bounding box center [1398, 216] width 155 height 25
